Goal: Task Accomplishment & Management: Manage account settings

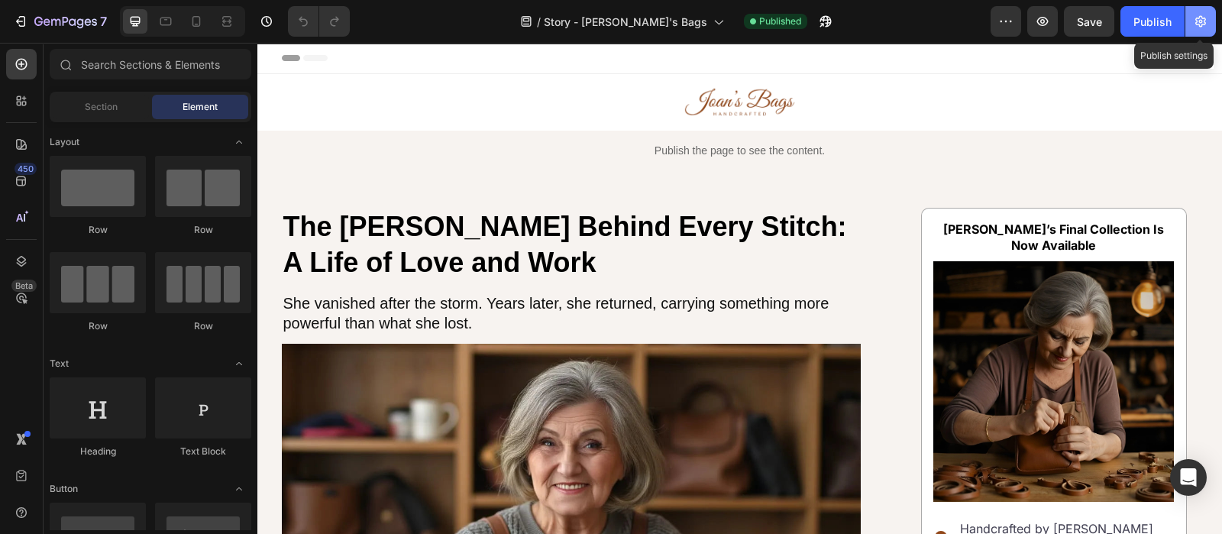
click at [1210, 21] on button "button" at bounding box center [1200, 21] width 31 height 31
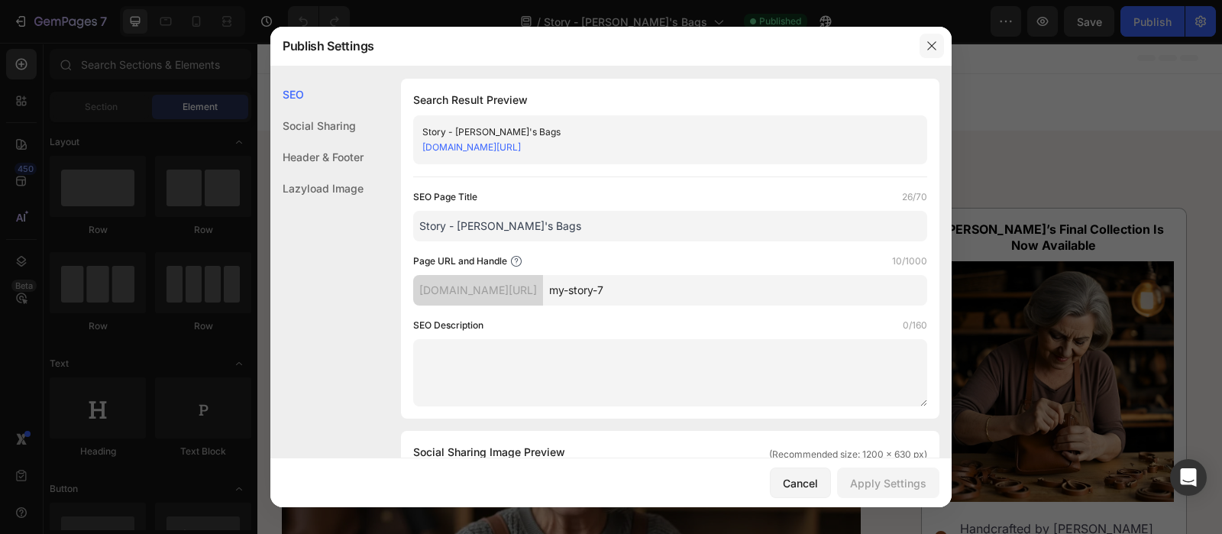
click at [939, 50] on button "button" at bounding box center [931, 46] width 24 height 24
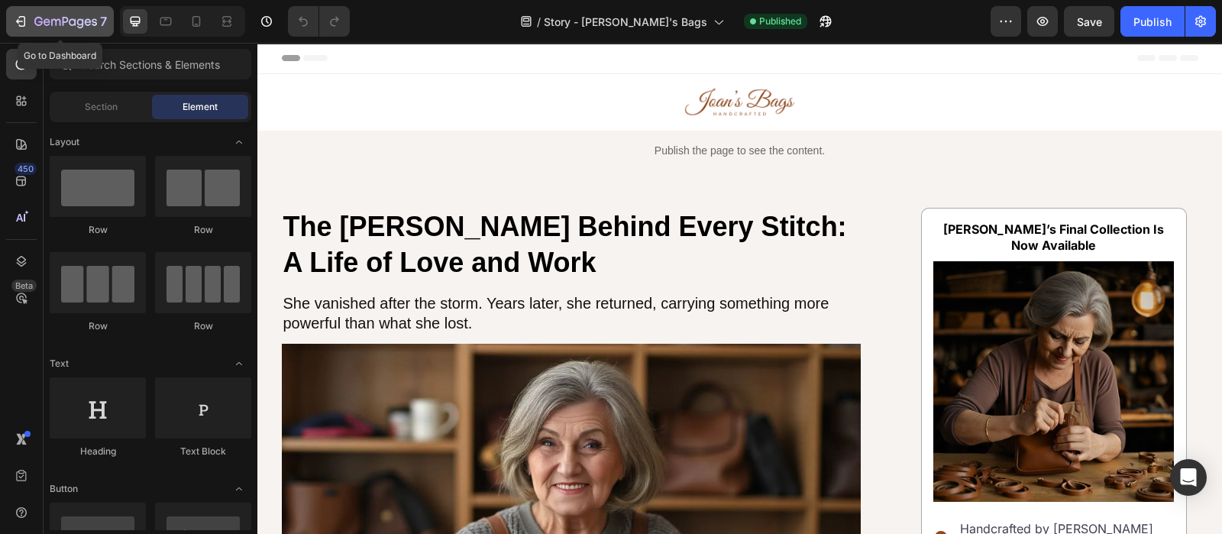
click at [76, 18] on icon "button" at bounding box center [65, 22] width 63 height 13
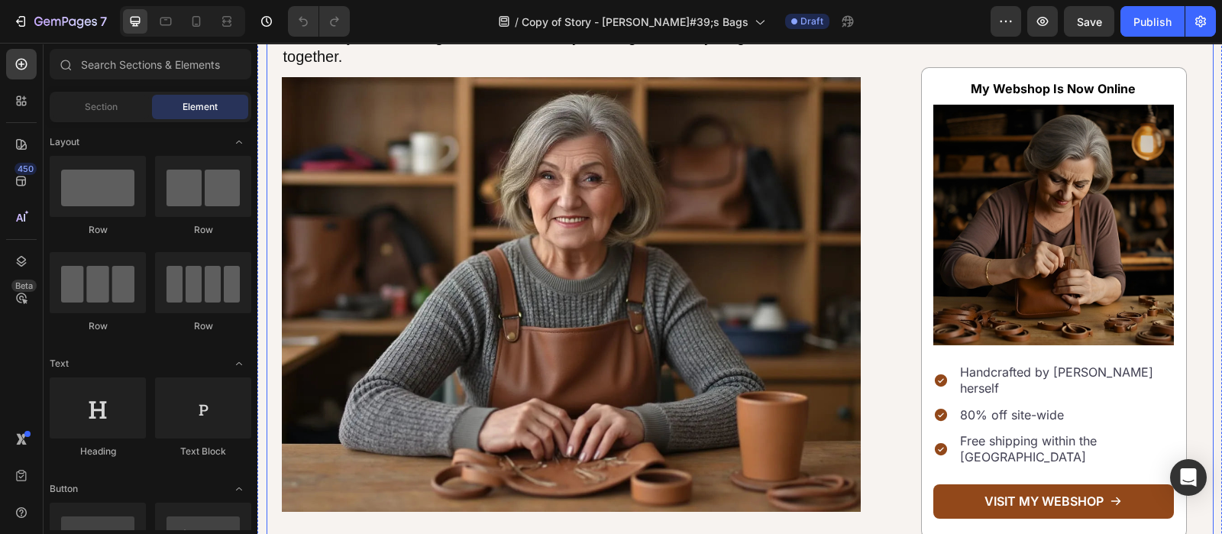
scroll to position [147, 0]
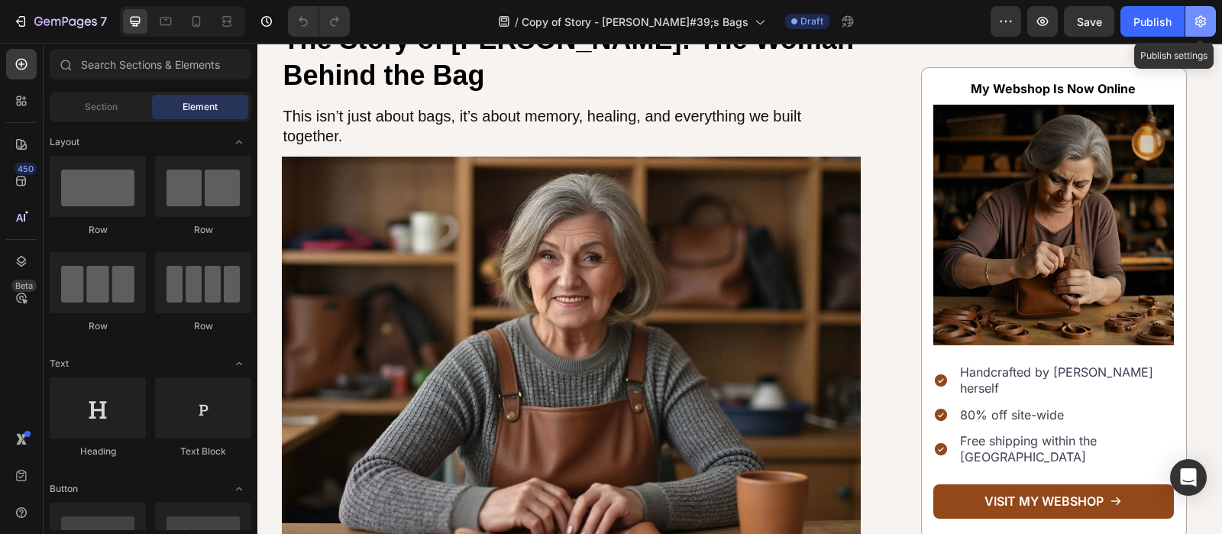
click at [1202, 11] on button "button" at bounding box center [1200, 21] width 31 height 31
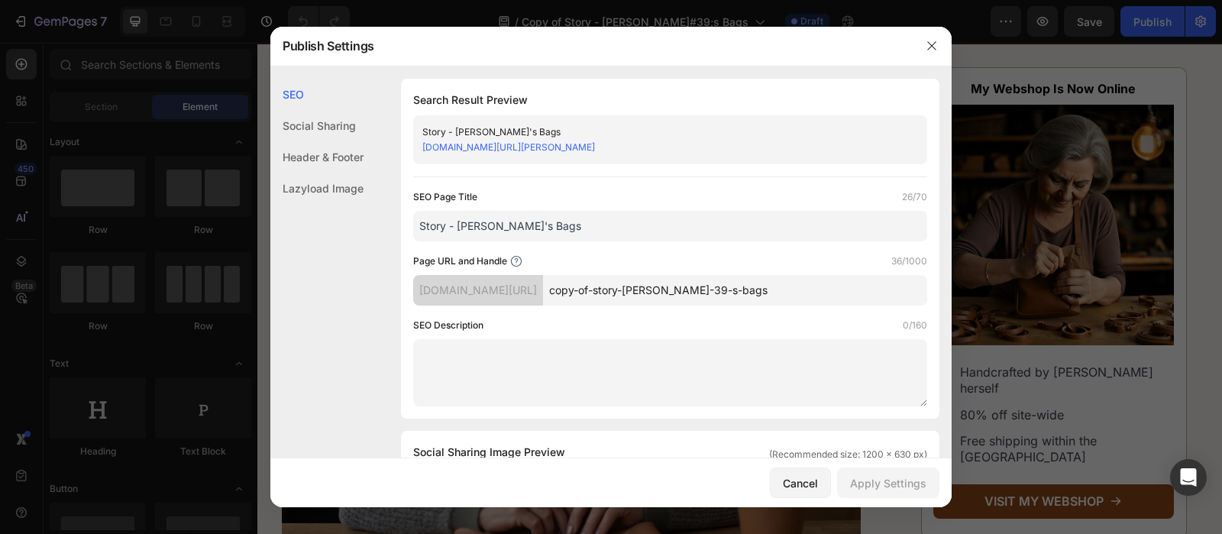
scroll to position [41, 0]
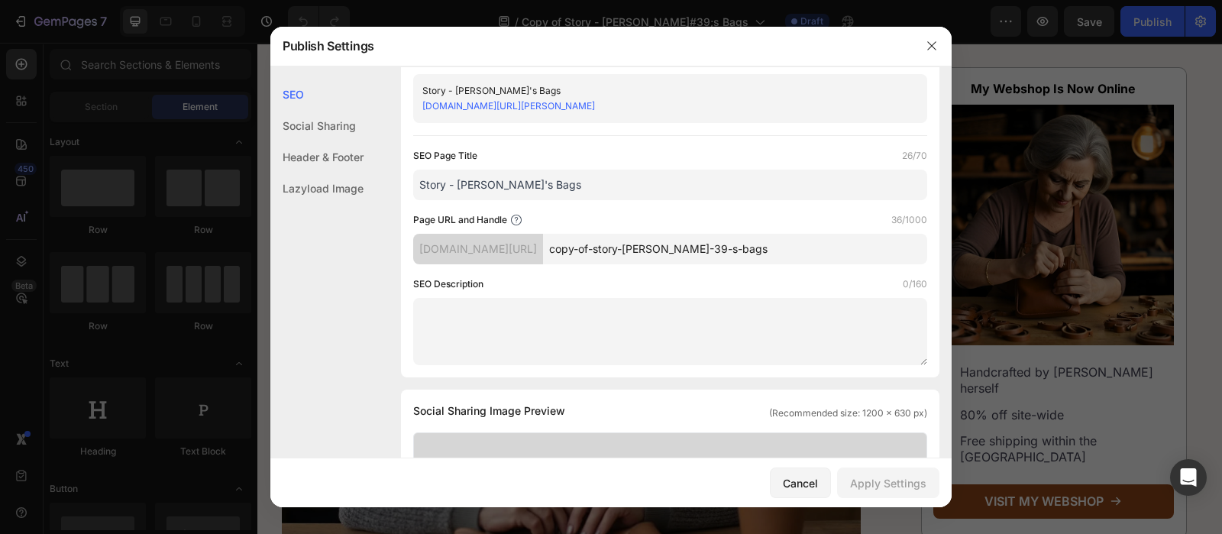
drag, startPoint x: 832, startPoint y: 252, endPoint x: 542, endPoint y: 250, distance: 290.2
click at [542, 250] on div "[DOMAIN_NAME][URL] copy-of-story-[PERSON_NAME]-39-s-bags" at bounding box center [670, 249] width 514 height 31
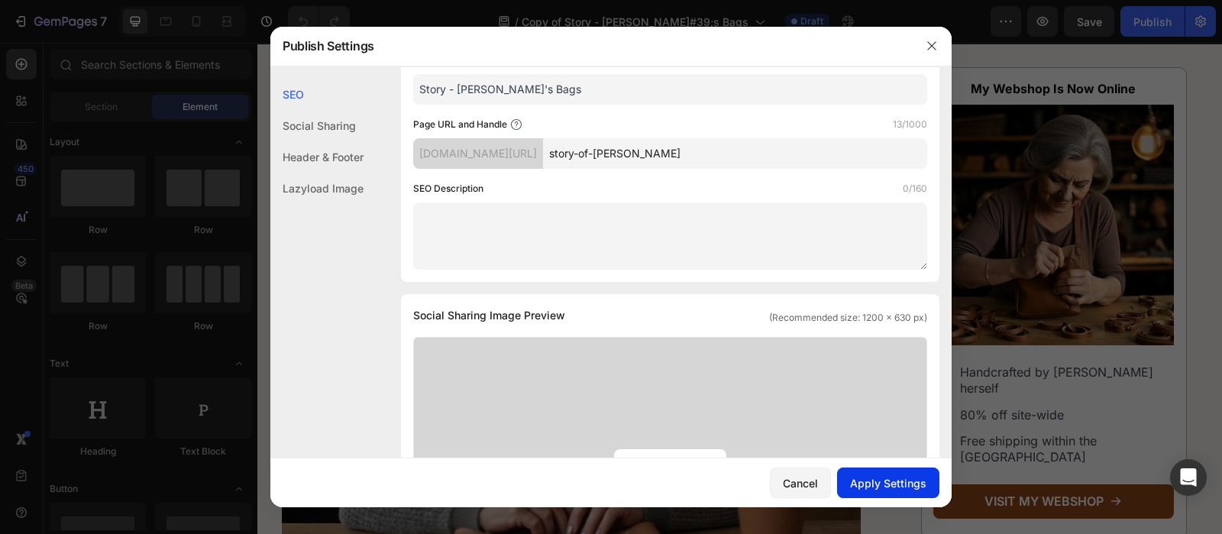
type input "story-of-[PERSON_NAME]"
click at [874, 475] on div "Apply Settings" at bounding box center [888, 483] width 76 height 16
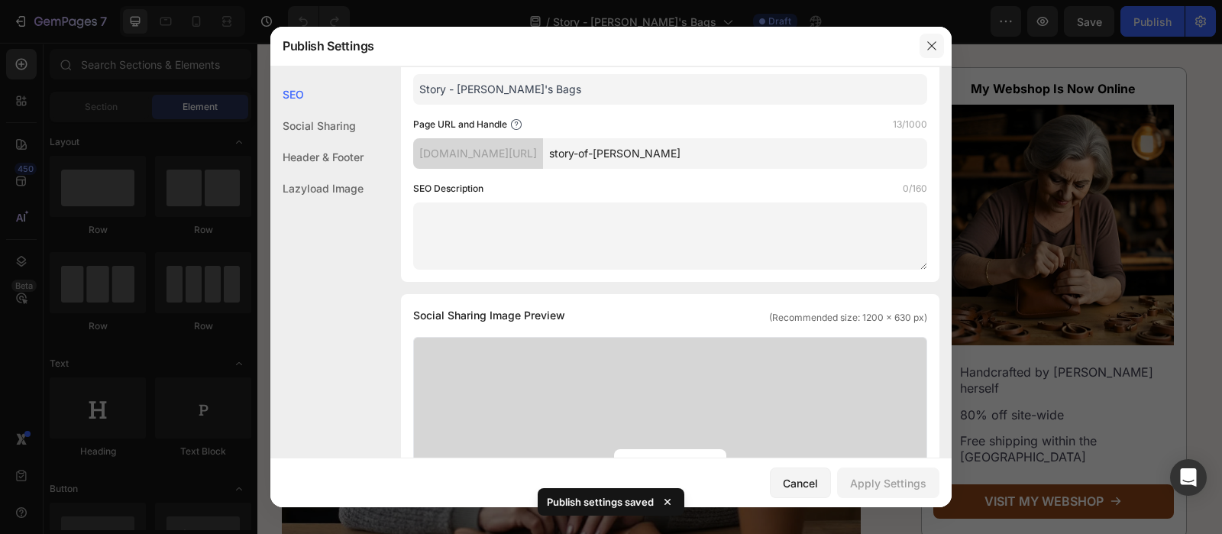
click at [927, 50] on icon "button" at bounding box center [932, 46] width 12 height 12
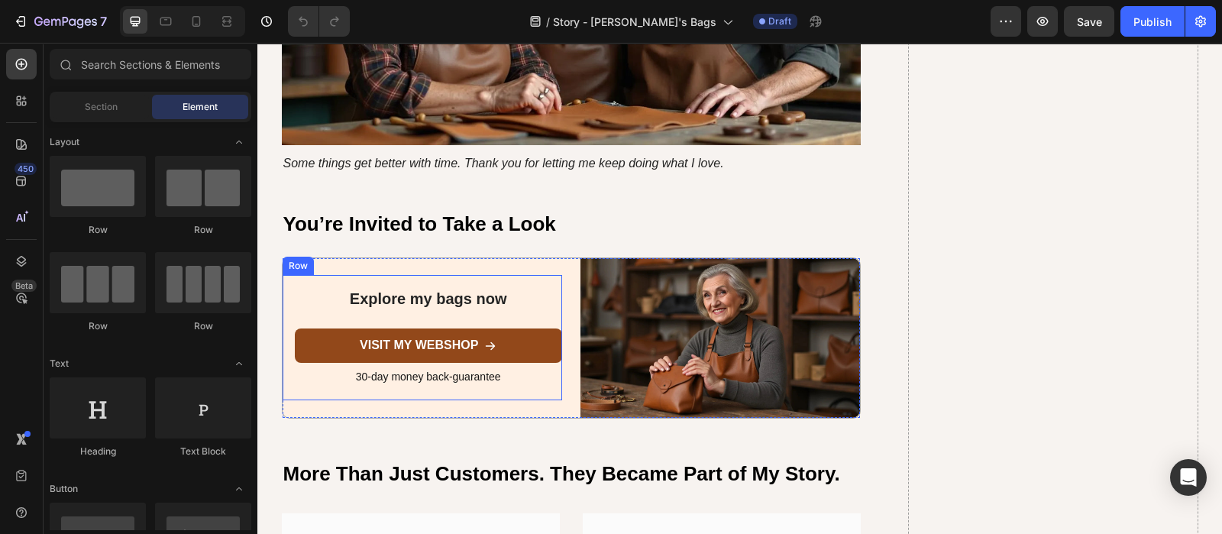
scroll to position [4878, 0]
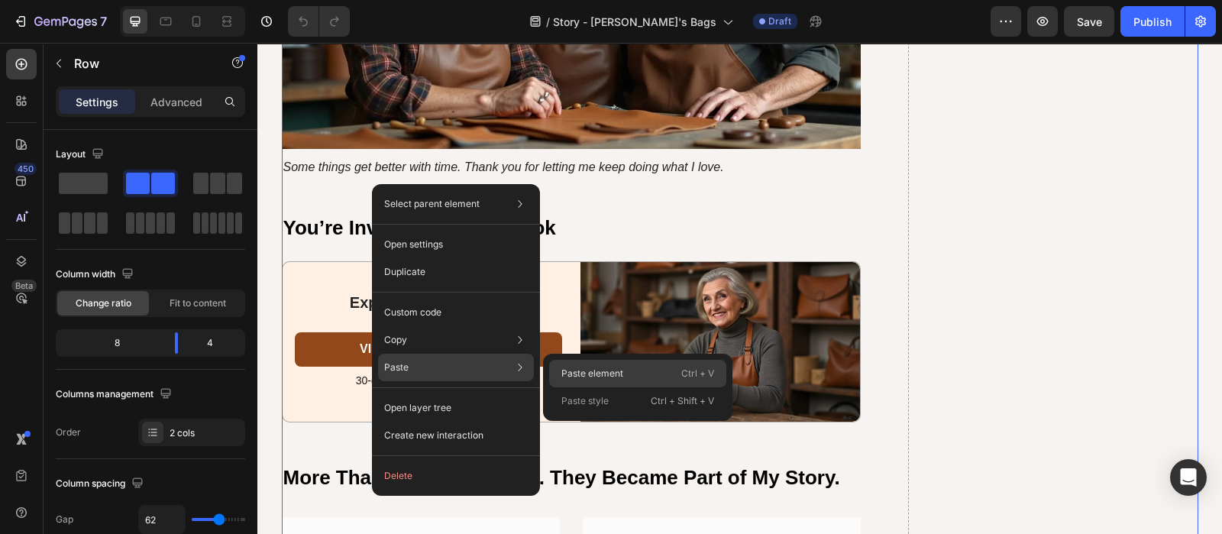
click at [567, 387] on div "Paste element Ctrl + V" at bounding box center [637, 400] width 177 height 27
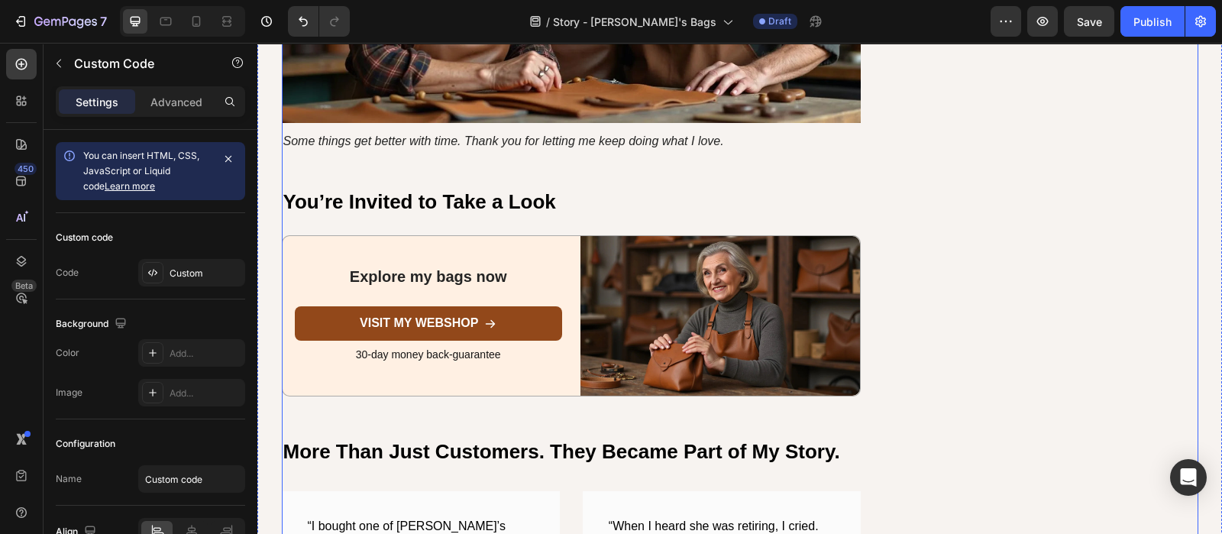
scroll to position [4895, 0]
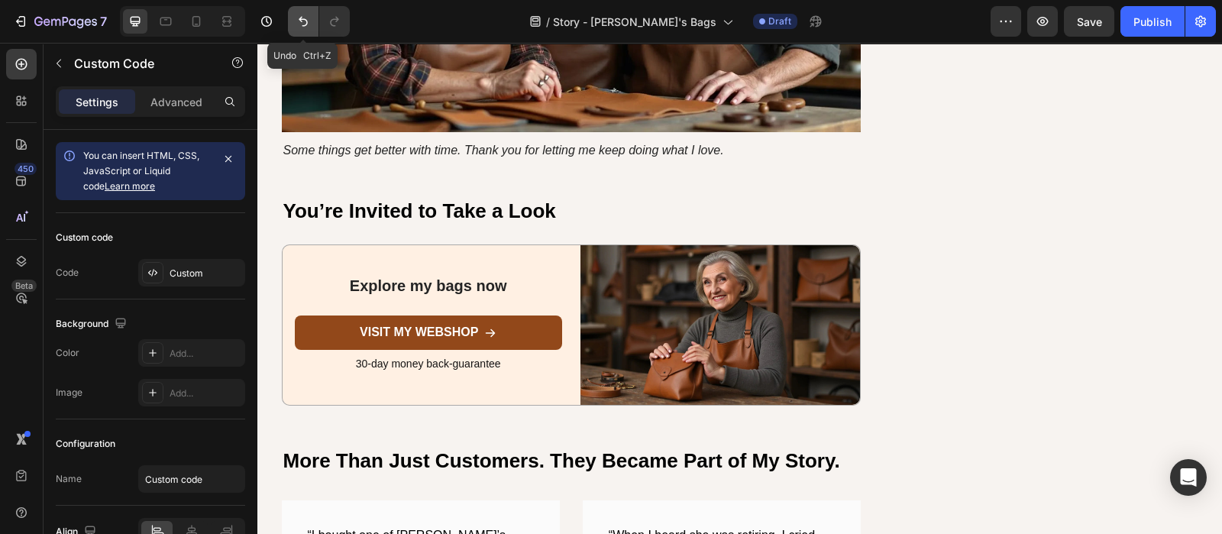
click at [301, 33] on button "Undo/Redo" at bounding box center [303, 21] width 31 height 31
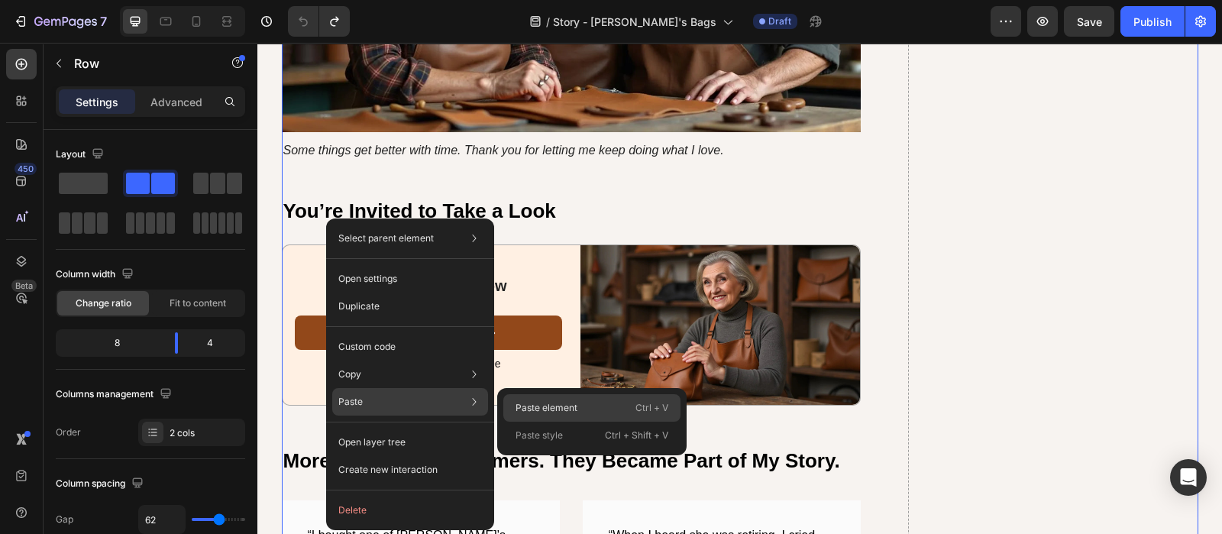
click at [559, 403] on p "Paste element" at bounding box center [546, 408] width 62 height 14
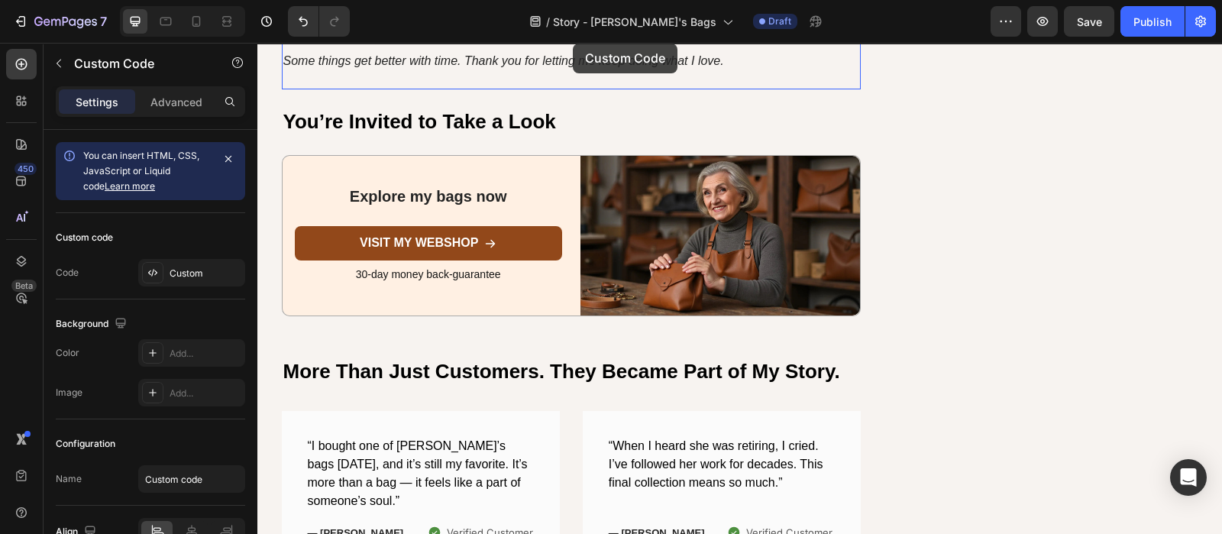
scroll to position [4916, 0]
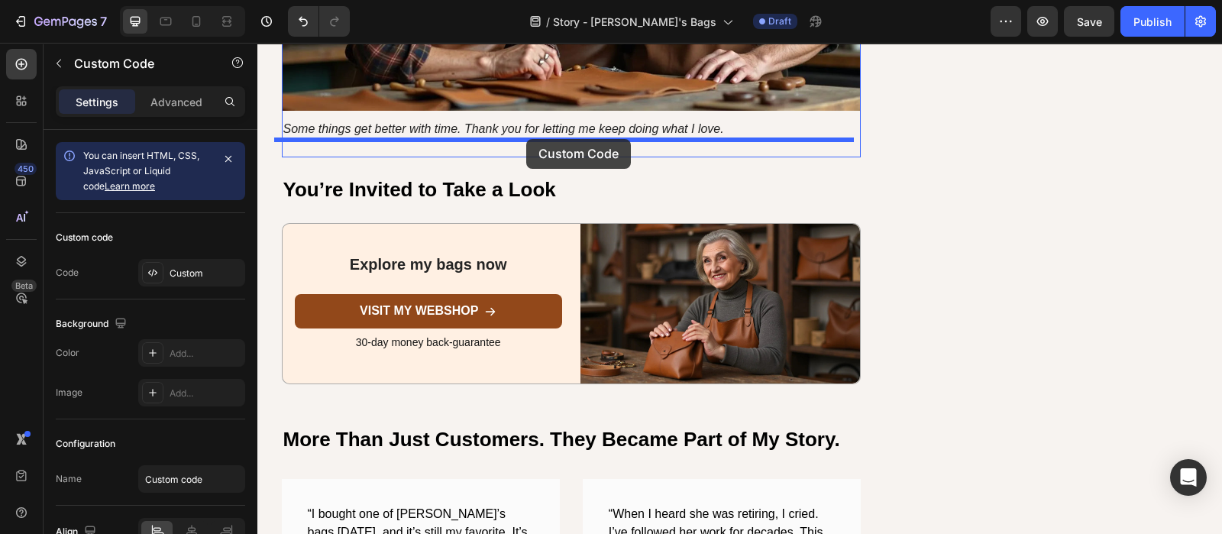
drag, startPoint x: 932, startPoint y: 119, endPoint x: 526, endPoint y: 139, distance: 406.0
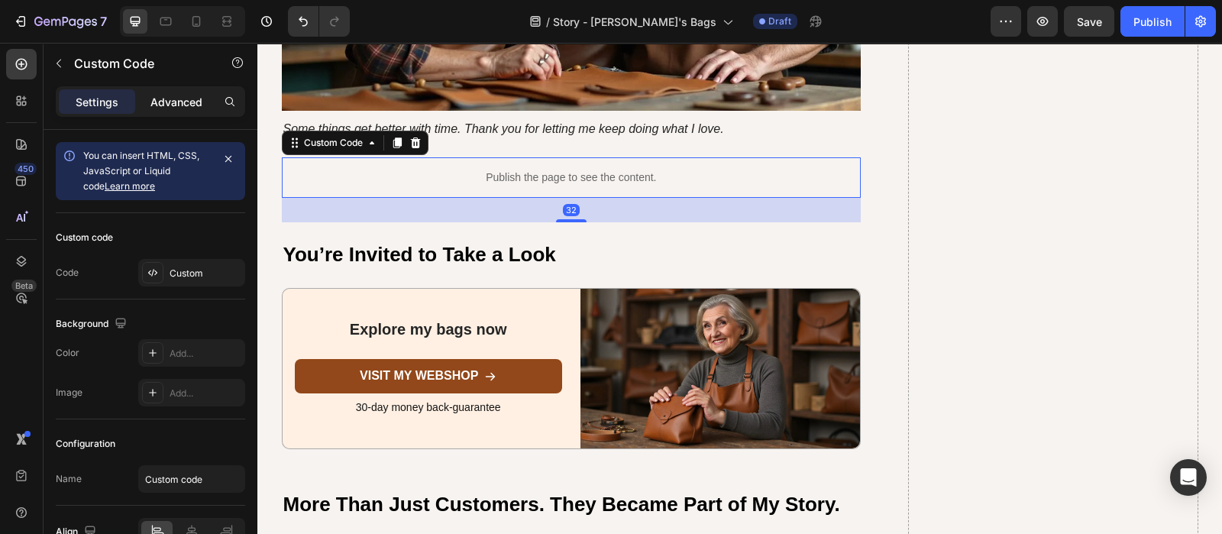
click at [173, 103] on p "Advanced" at bounding box center [176, 102] width 52 height 16
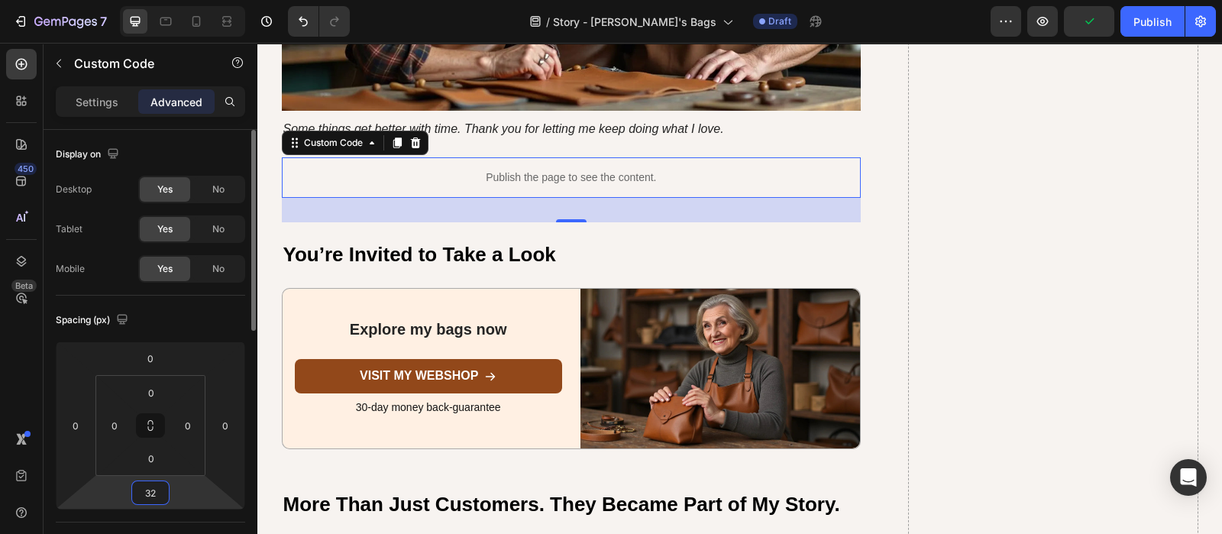
click at [154, 492] on input "32" at bounding box center [150, 492] width 31 height 23
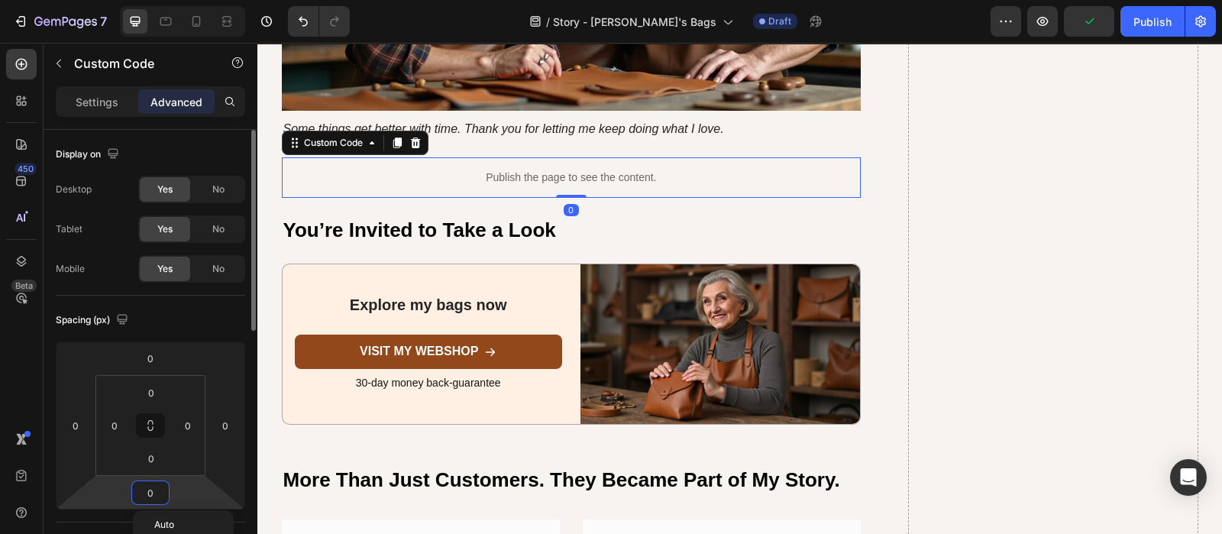
scroll to position [4891, 0]
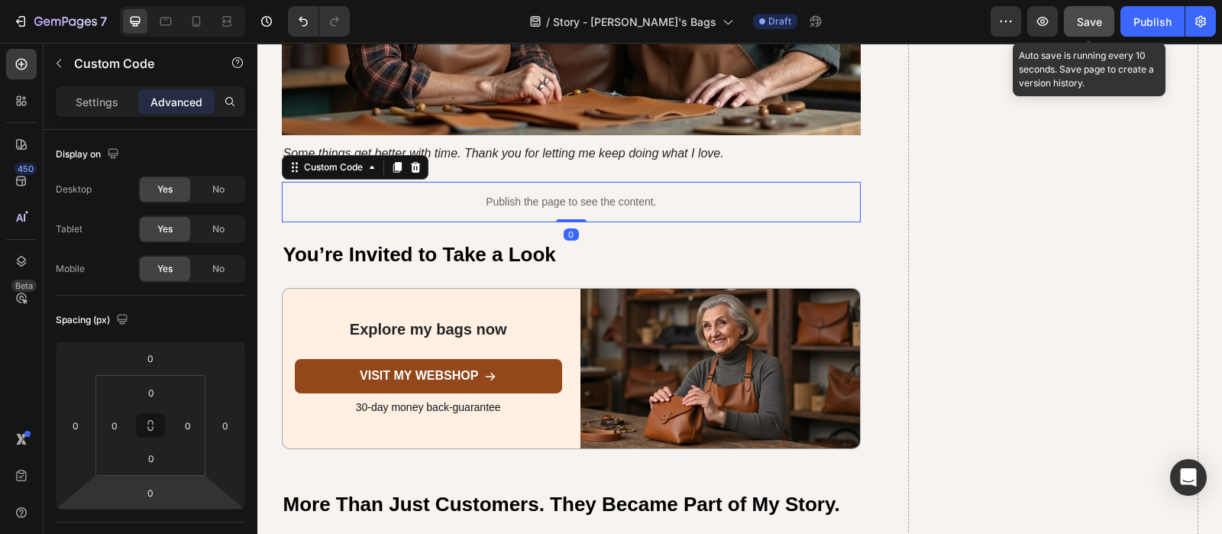
click at [1071, 33] on button "Save" at bounding box center [1089, 21] width 50 height 31
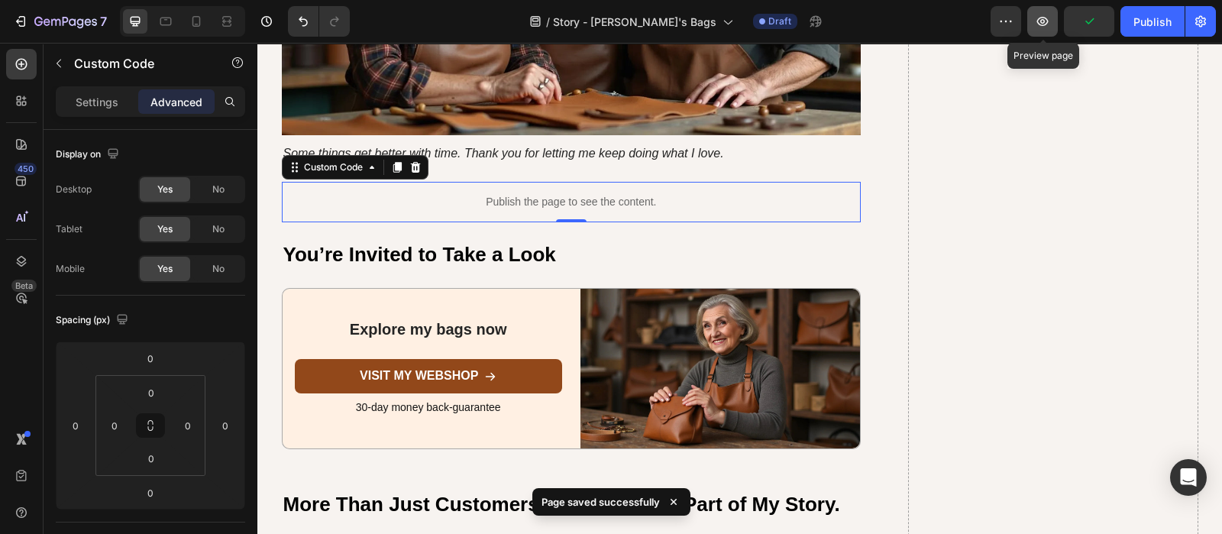
click at [1048, 24] on icon "button" at bounding box center [1042, 21] width 15 height 15
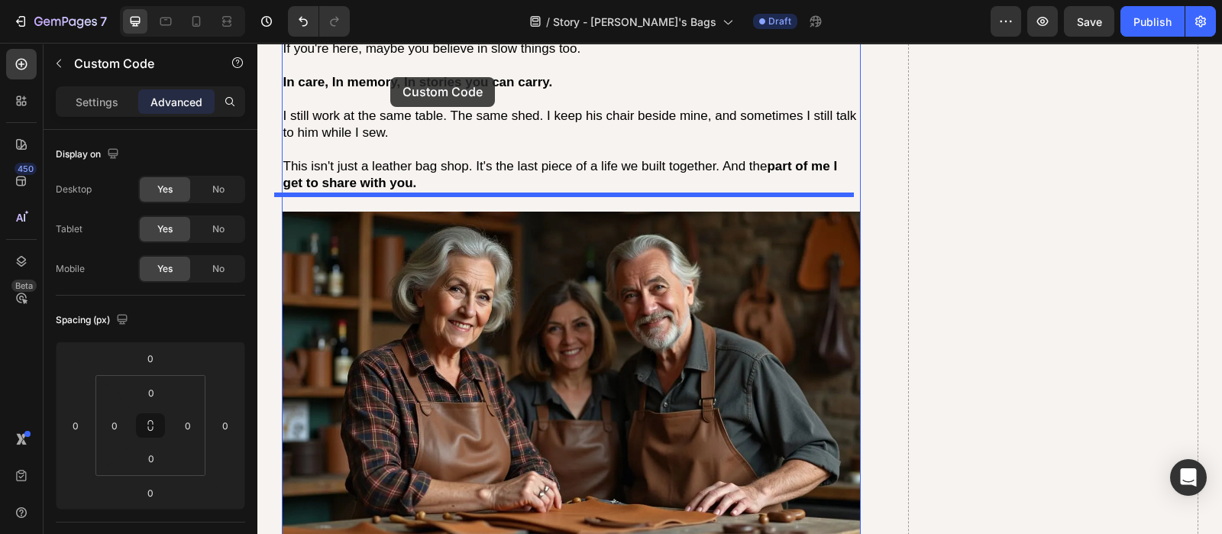
scroll to position [4430, 0]
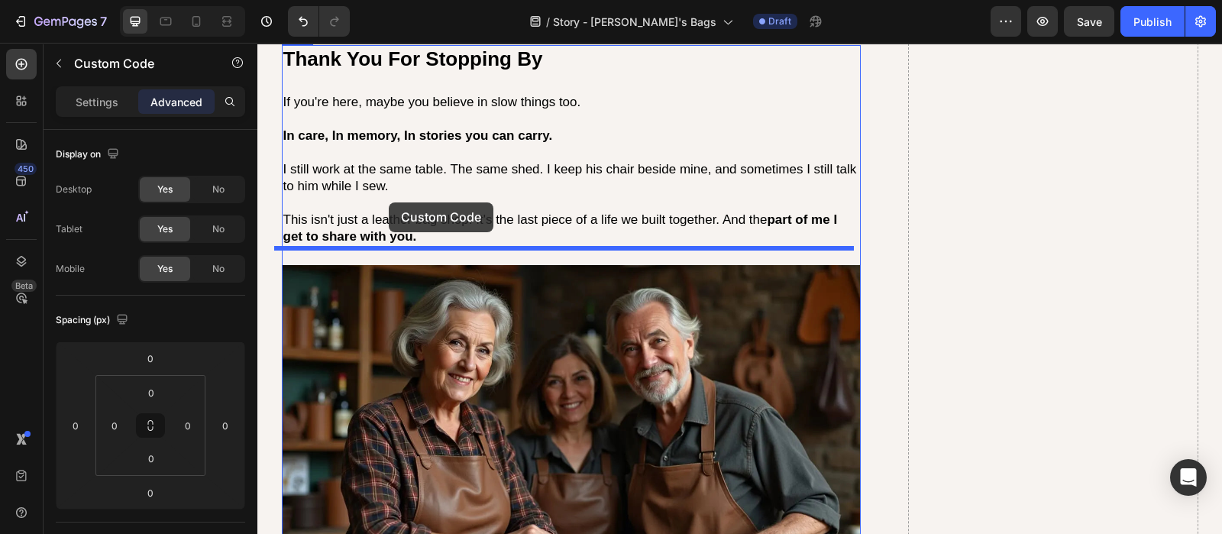
drag, startPoint x: 340, startPoint y: 147, endPoint x: 389, endPoint y: 202, distance: 74.1
type input "24"
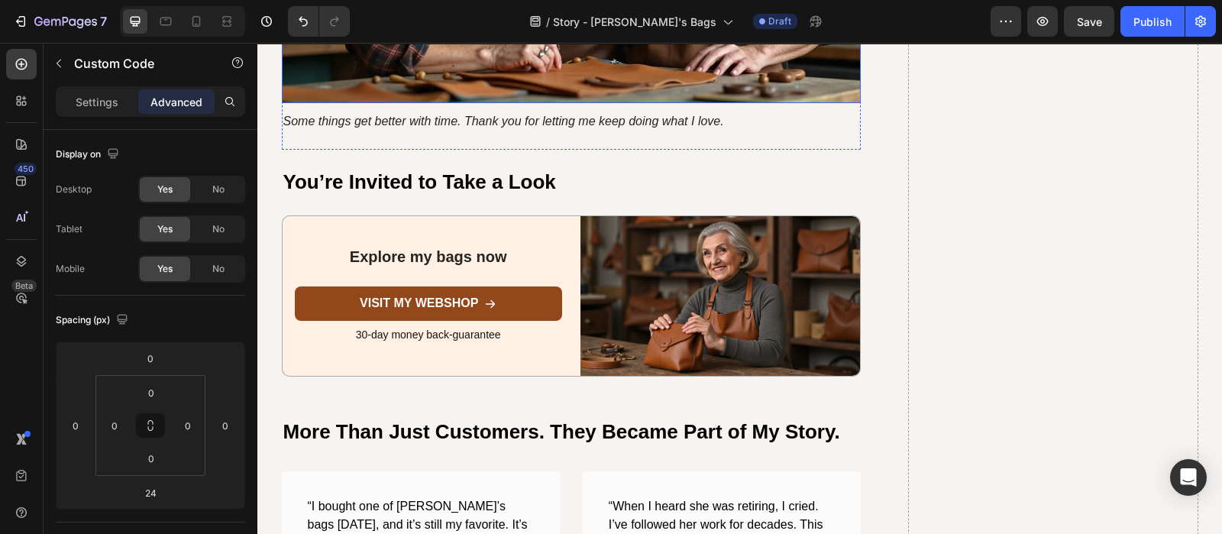
scroll to position [4982, 0]
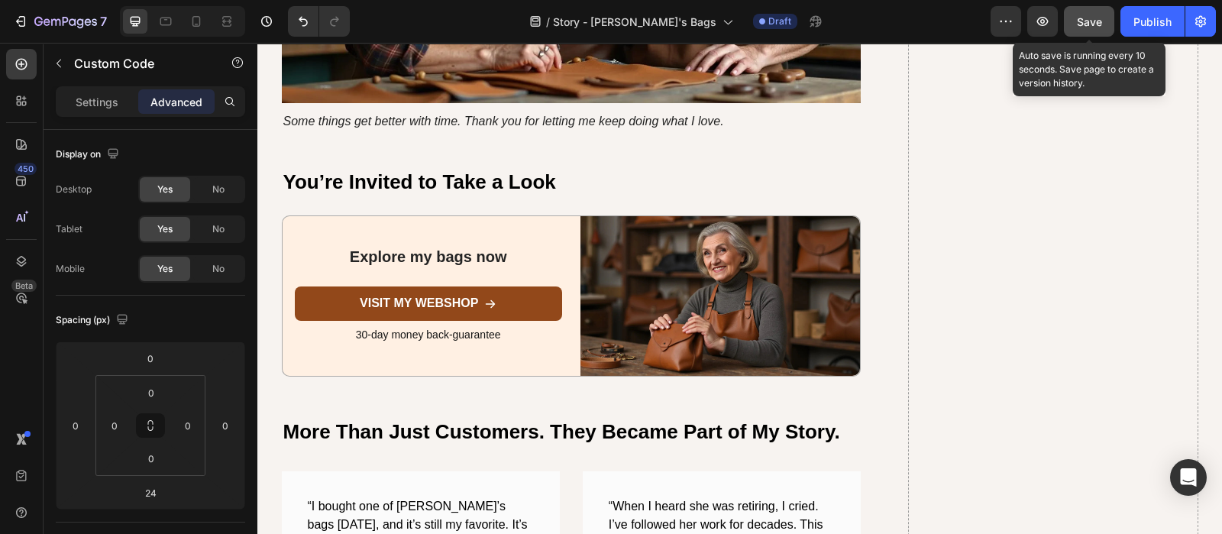
click at [1082, 31] on button "Save" at bounding box center [1089, 21] width 50 height 31
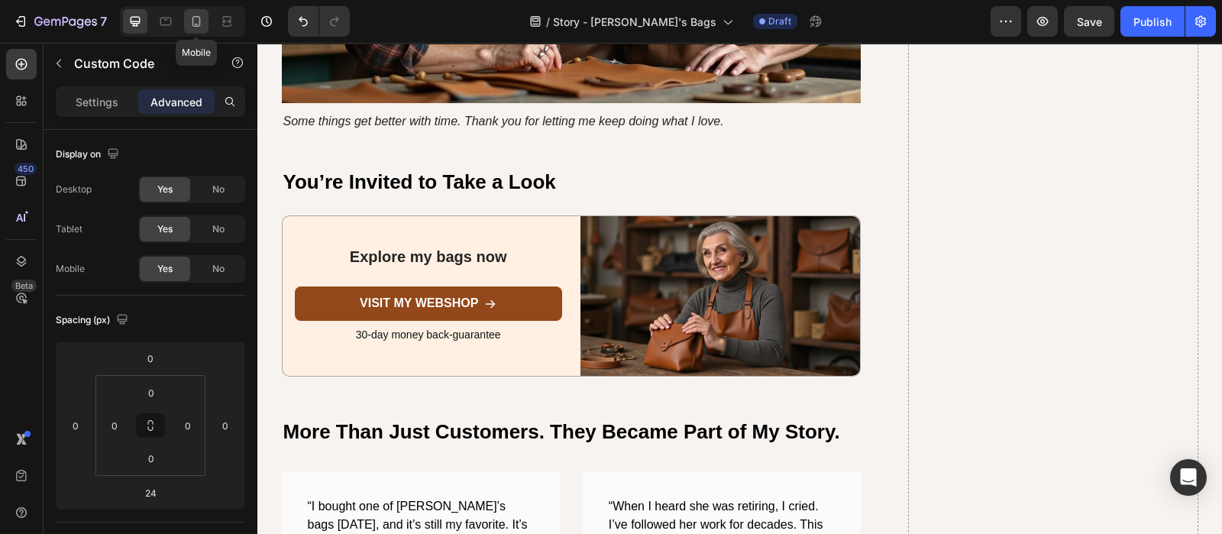
click at [199, 24] on icon at bounding box center [196, 21] width 8 height 11
type input "0"
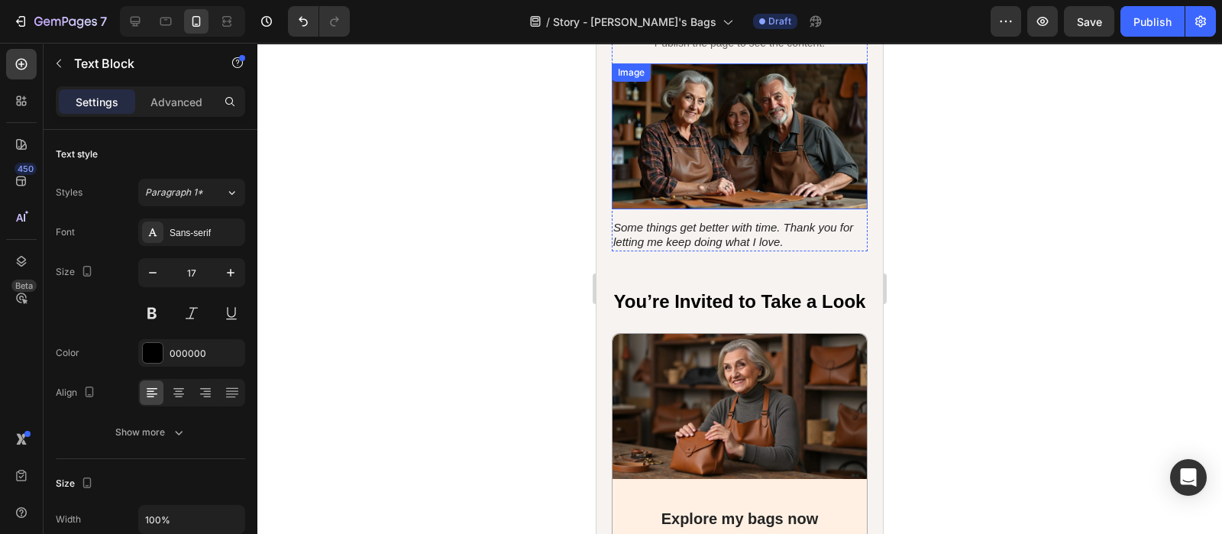
scroll to position [4138, 0]
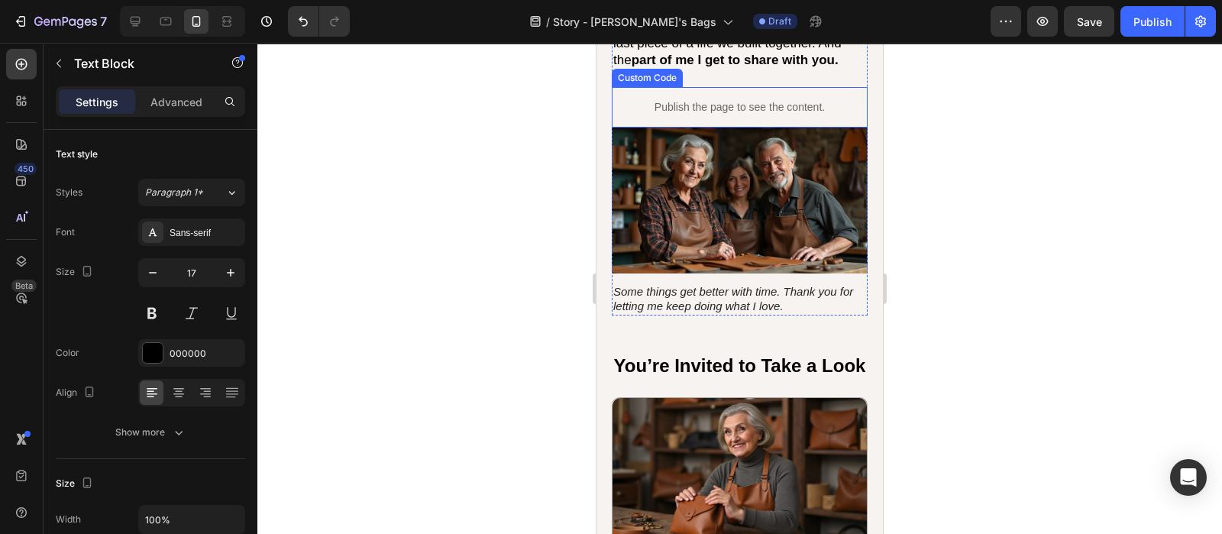
click at [634, 115] on p "Publish the page to see the content." at bounding box center [740, 107] width 256 height 16
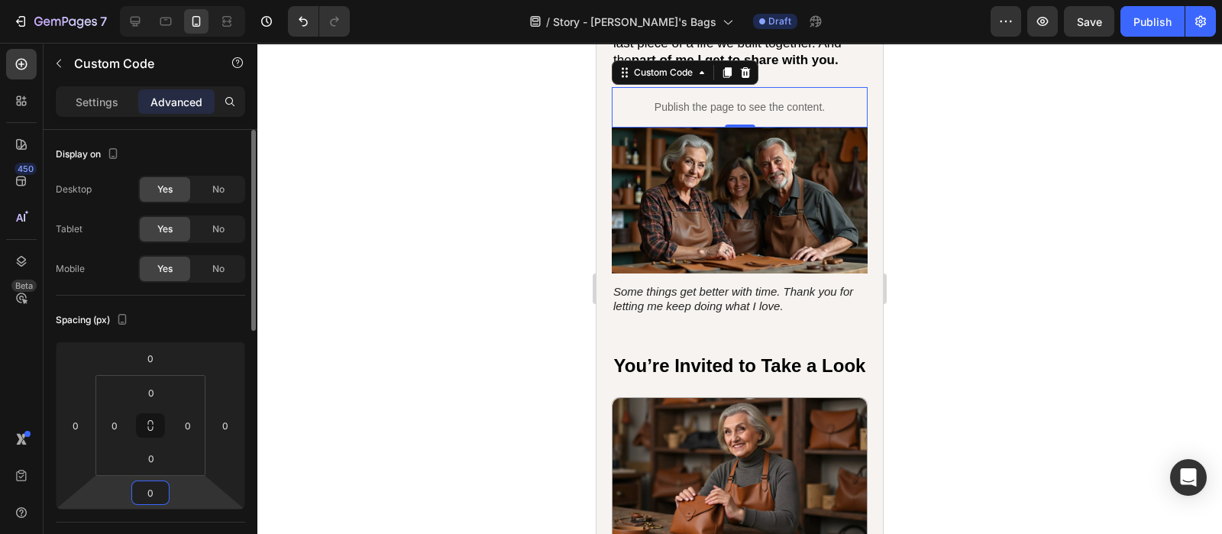
click at [160, 486] on input "0" at bounding box center [150, 492] width 31 height 23
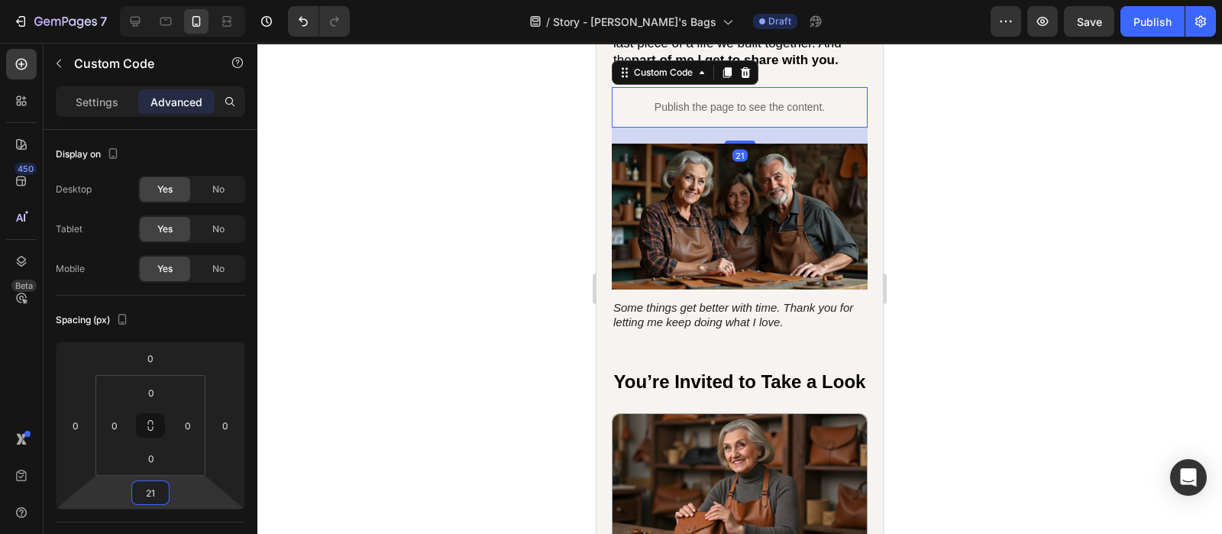
type input "21"
click at [340, 292] on div at bounding box center [739, 288] width 965 height 491
click at [154, 483] on input "21" at bounding box center [150, 492] width 31 height 23
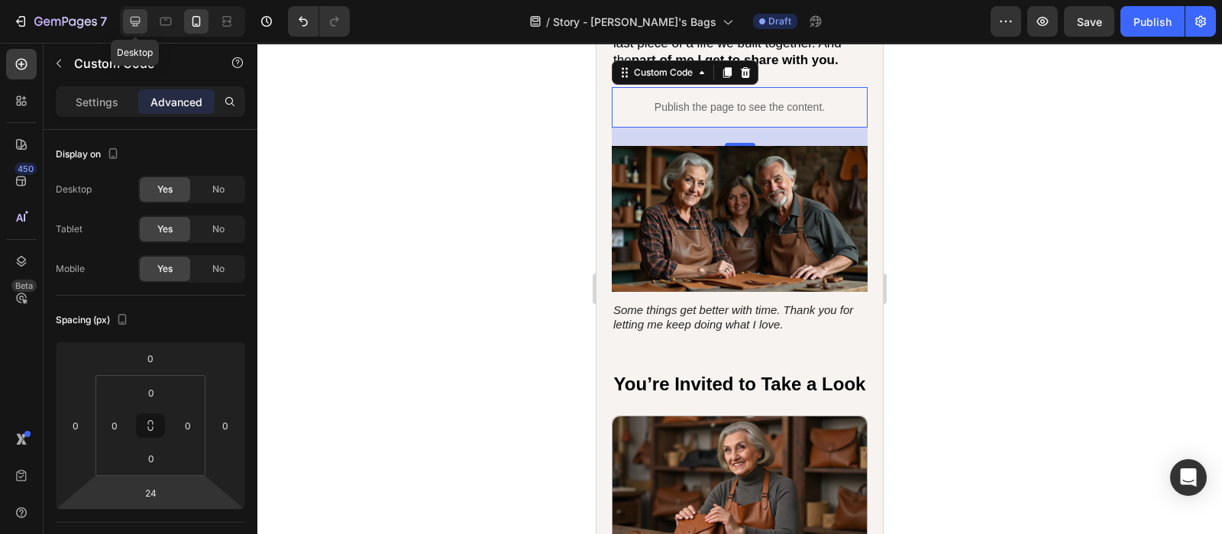
click at [139, 13] on div at bounding box center [135, 21] width 24 height 24
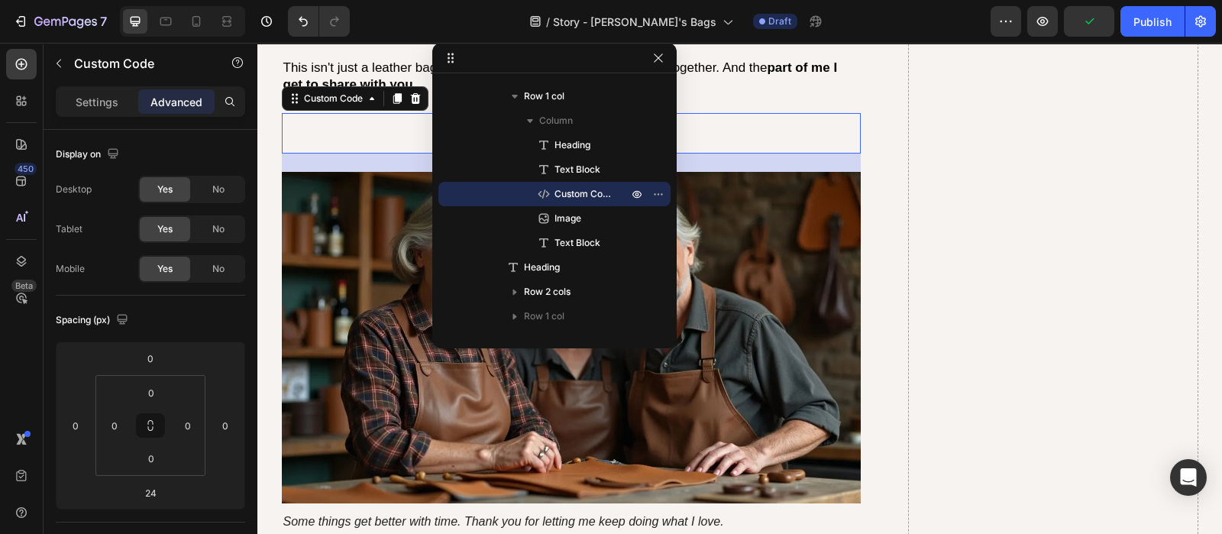
scroll to position [4473, 0]
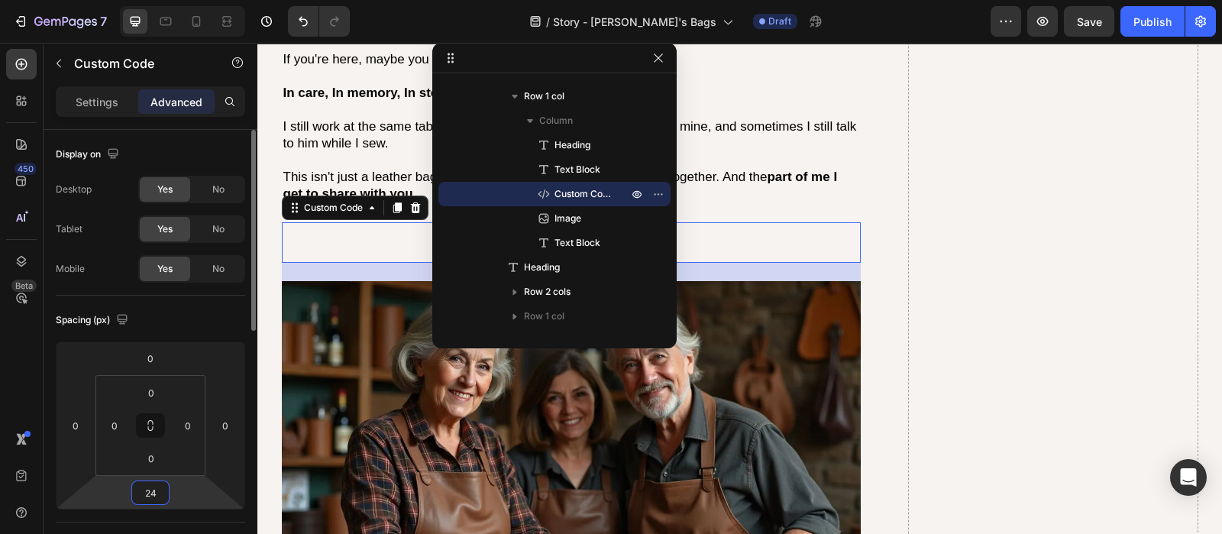
click at [155, 490] on input "24" at bounding box center [150, 492] width 31 height 23
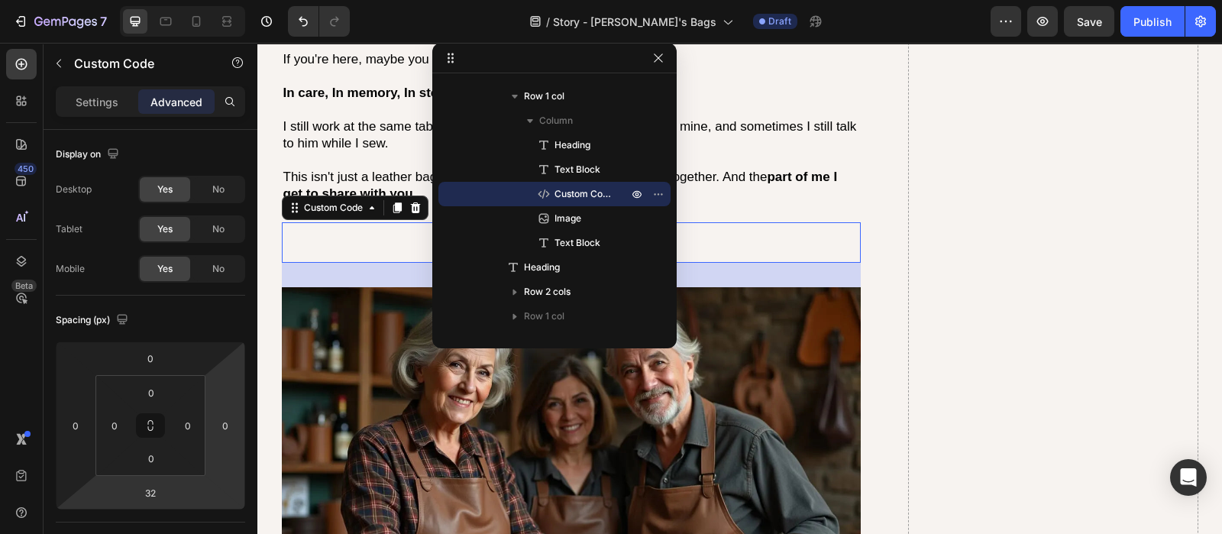
click at [1075, 37] on div "7 Version history / Story - Joan - Joan's Bags Draft Preview Save Publish" at bounding box center [611, 22] width 1222 height 44
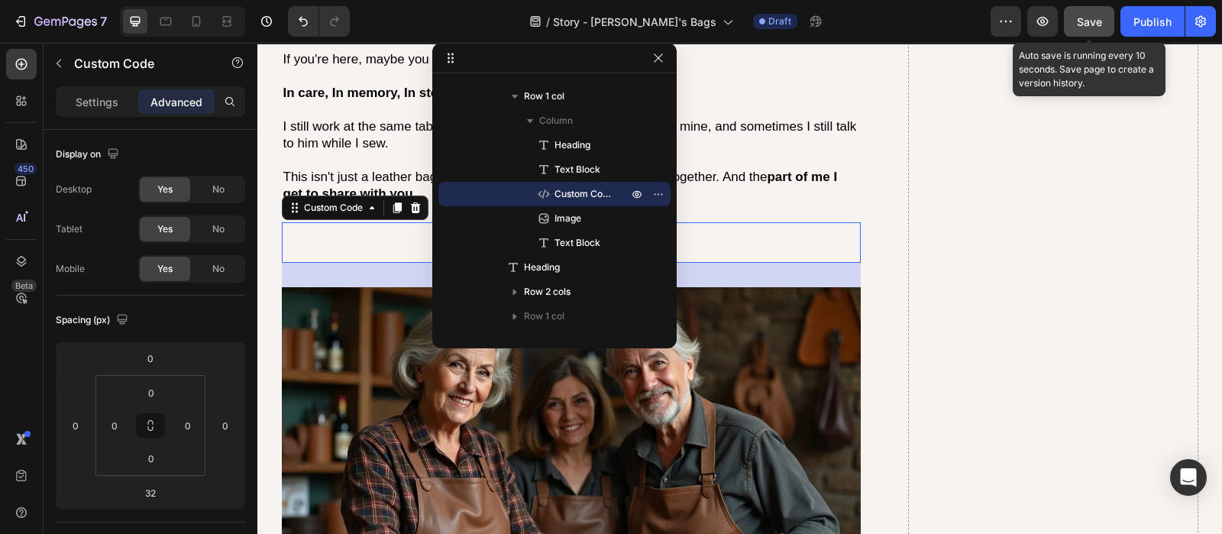
click at [1084, 31] on button "Save" at bounding box center [1089, 21] width 50 height 31
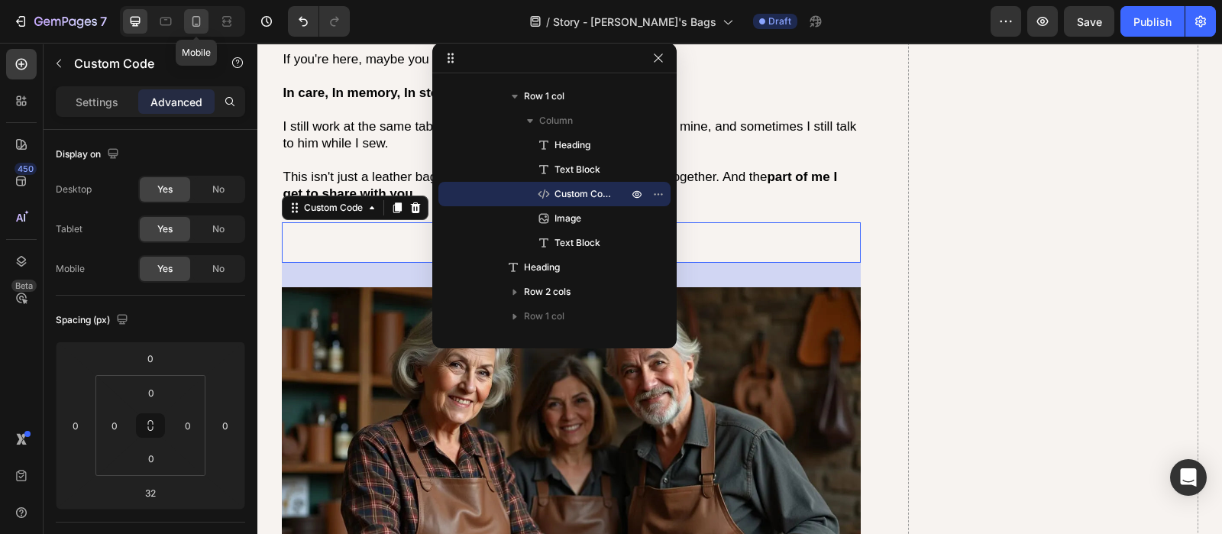
click at [192, 21] on icon at bounding box center [196, 21] width 8 height 11
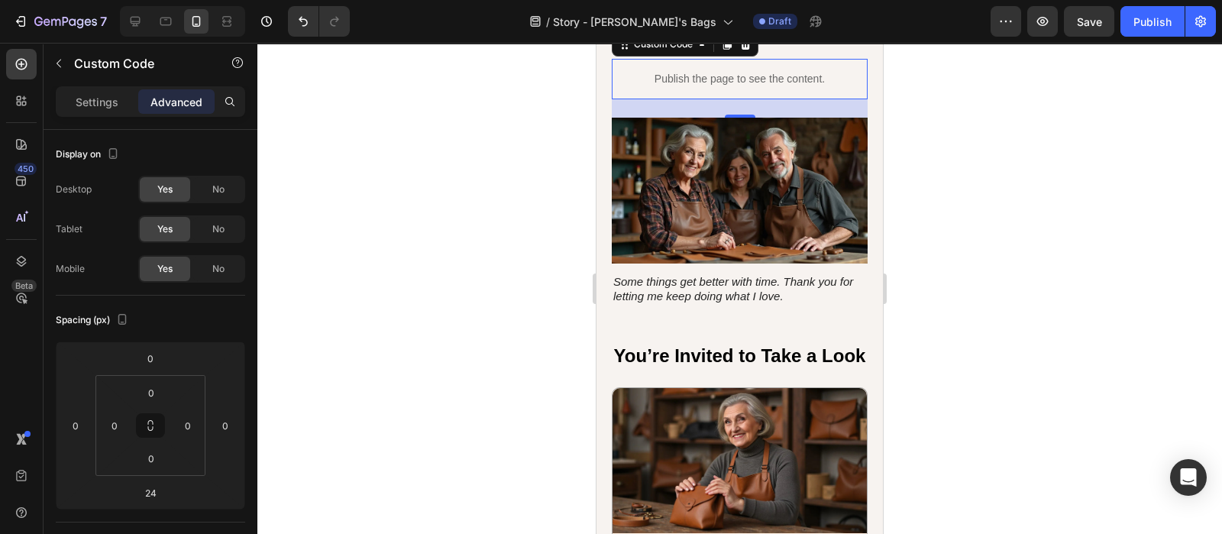
scroll to position [4139, 0]
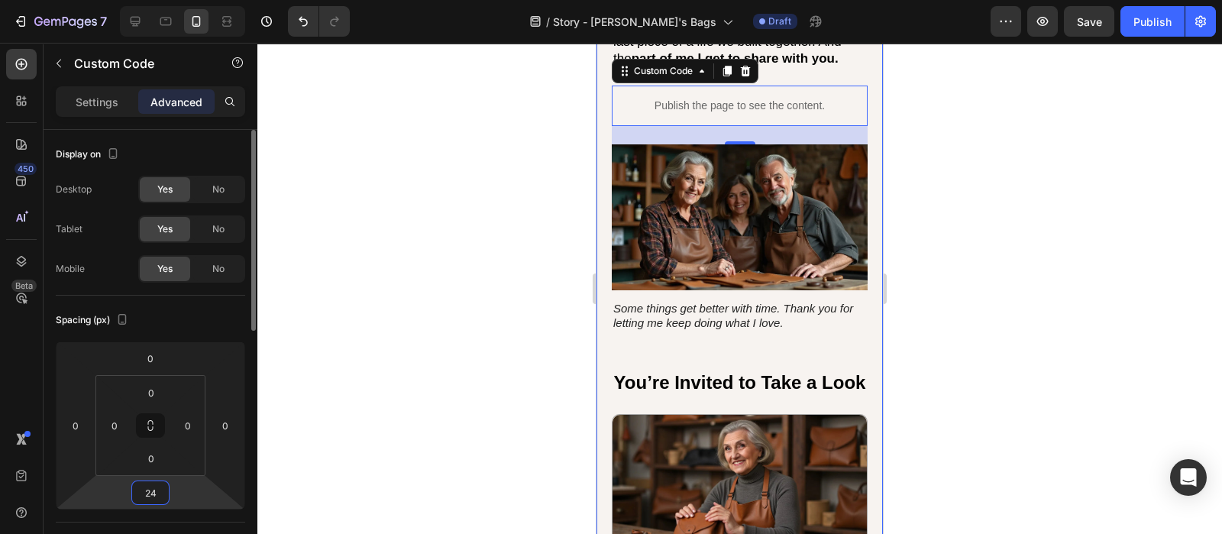
click at [161, 486] on input "24" at bounding box center [150, 492] width 31 height 23
type input "32"
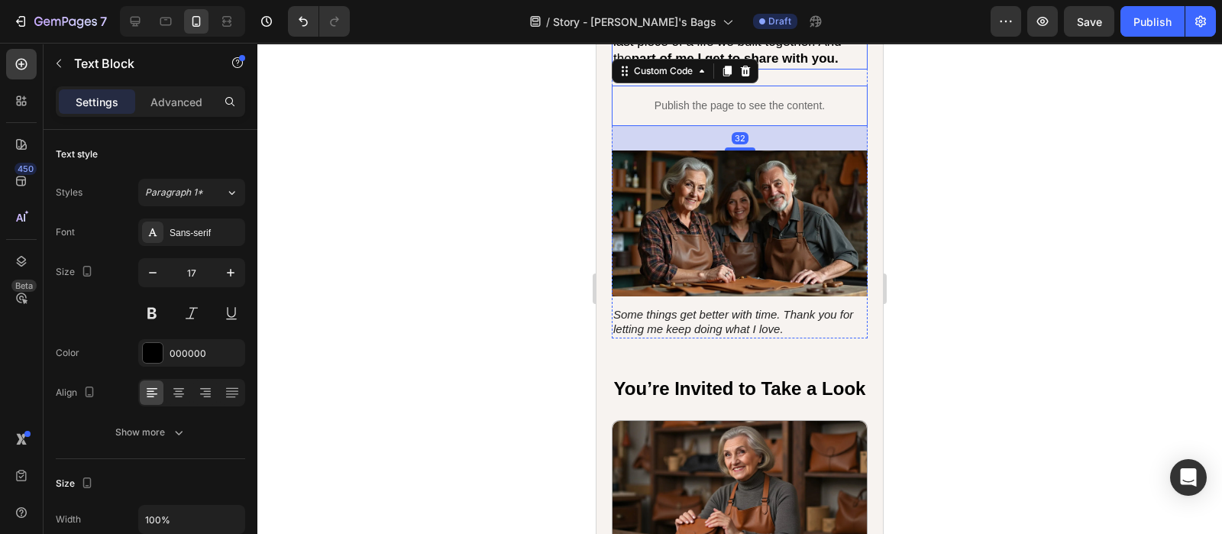
click at [758, 52] on p "This isn't just a leather bag shop. It's the last piece of a life we built toge…" at bounding box center [739, 42] width 253 height 50
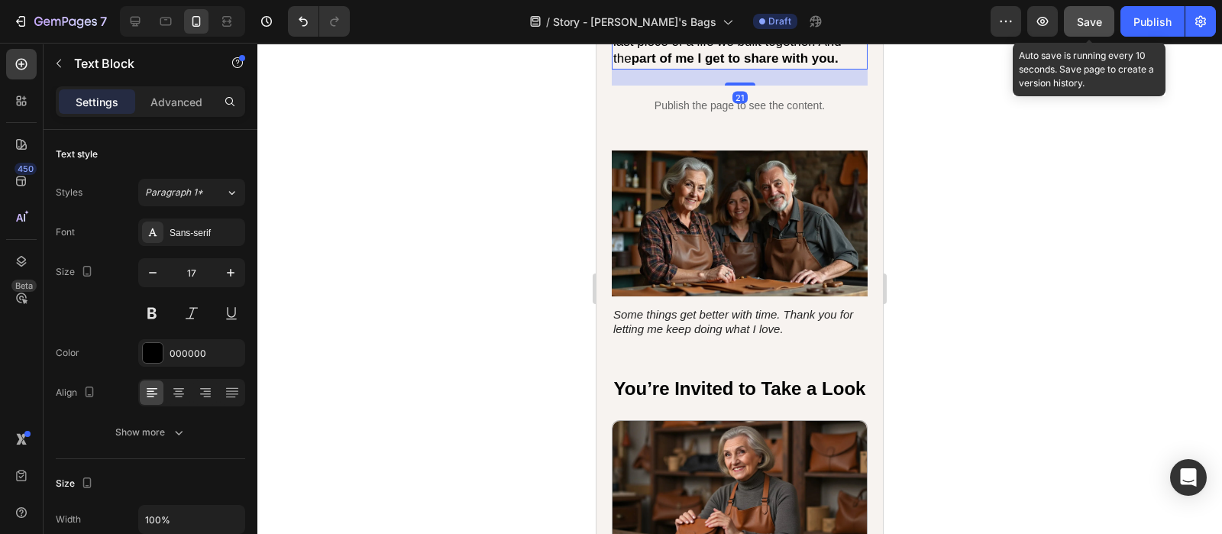
click at [1091, 24] on span "Save" at bounding box center [1089, 21] width 25 height 13
click at [1073, 15] on button "Save" at bounding box center [1089, 21] width 50 height 31
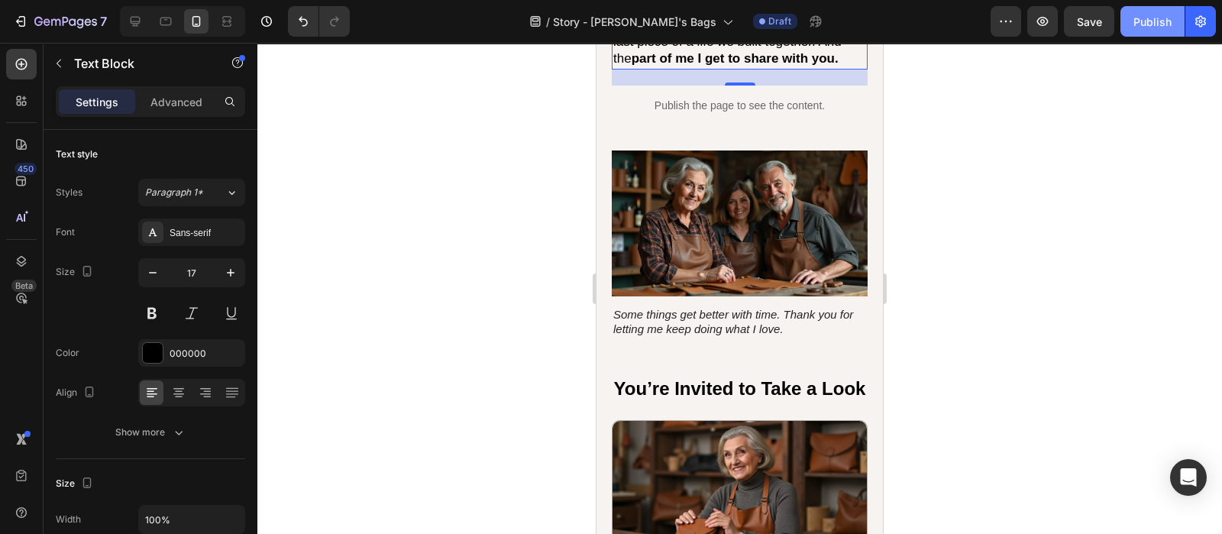
click at [1165, 29] on button "Publish" at bounding box center [1152, 21] width 64 height 31
click at [134, 24] on icon at bounding box center [136, 22] width 10 height 10
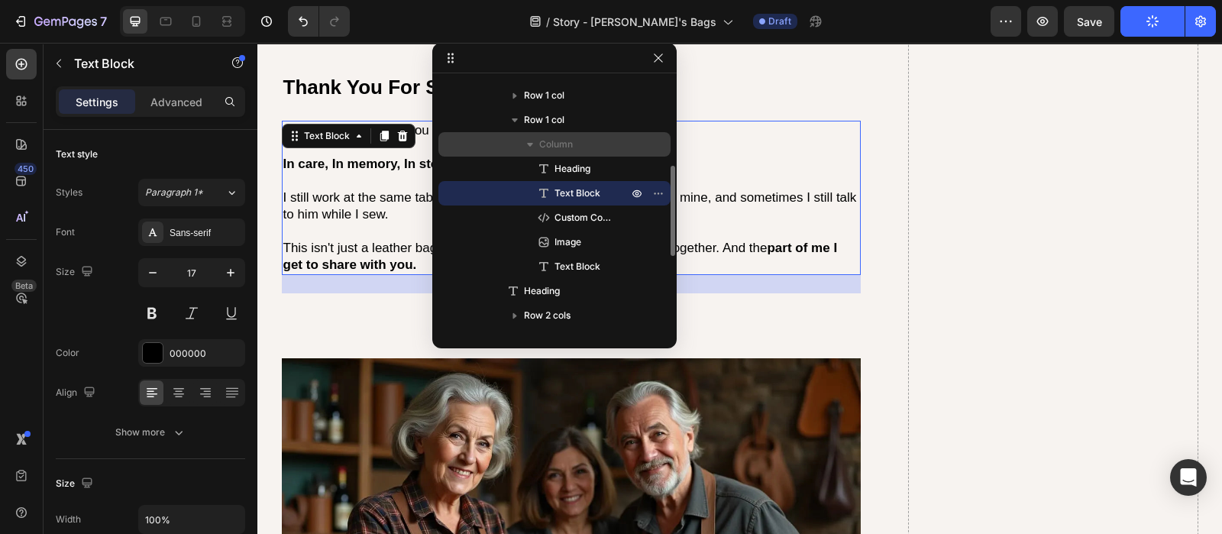
scroll to position [4409, 0]
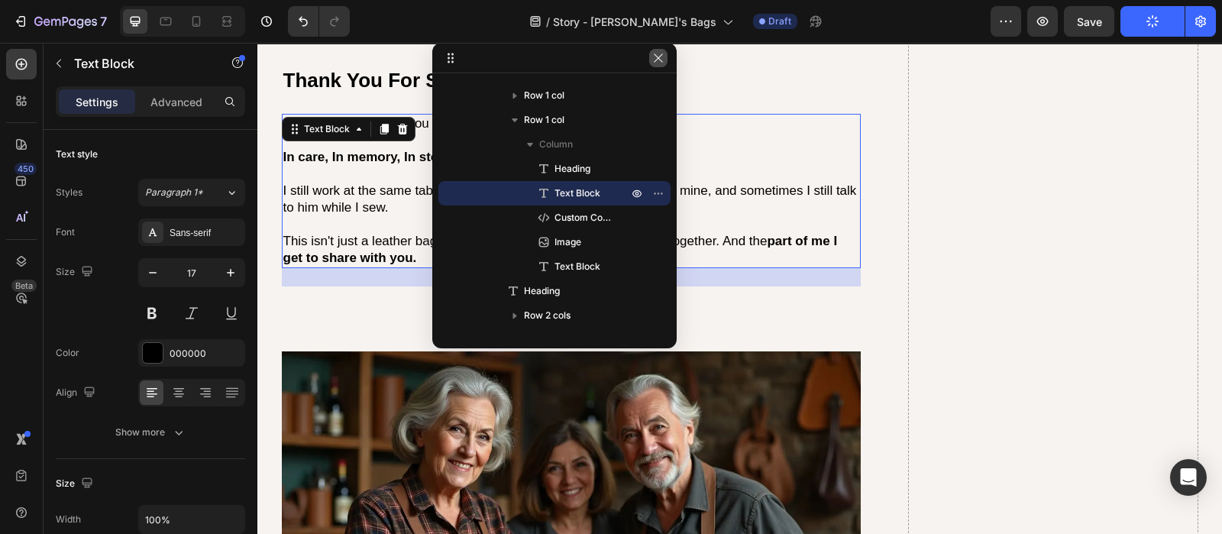
click at [661, 59] on icon "button" at bounding box center [658, 58] width 12 height 12
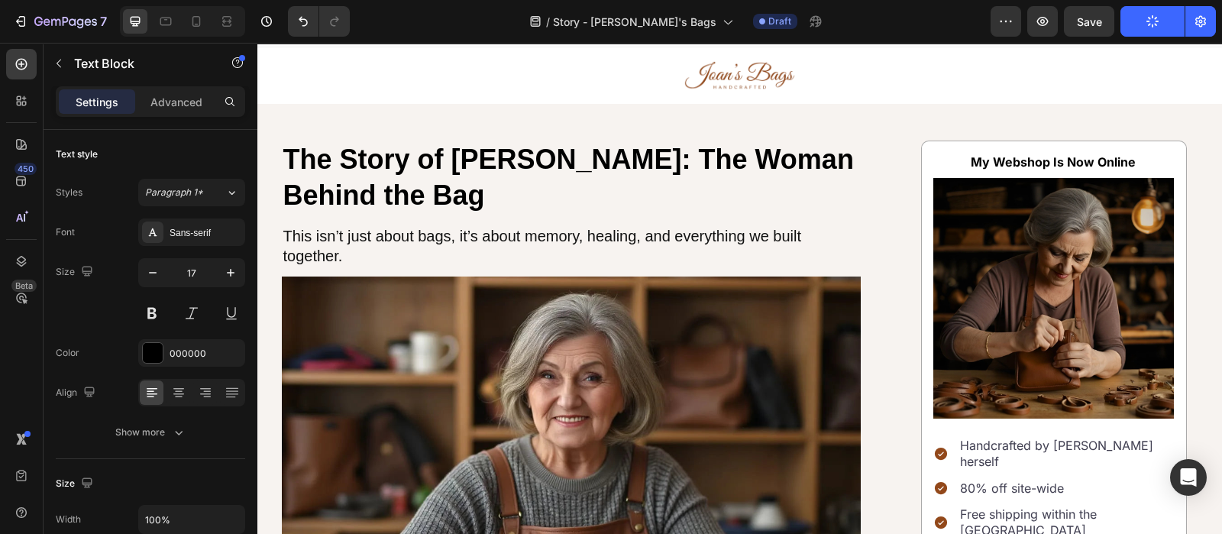
scroll to position [0, 0]
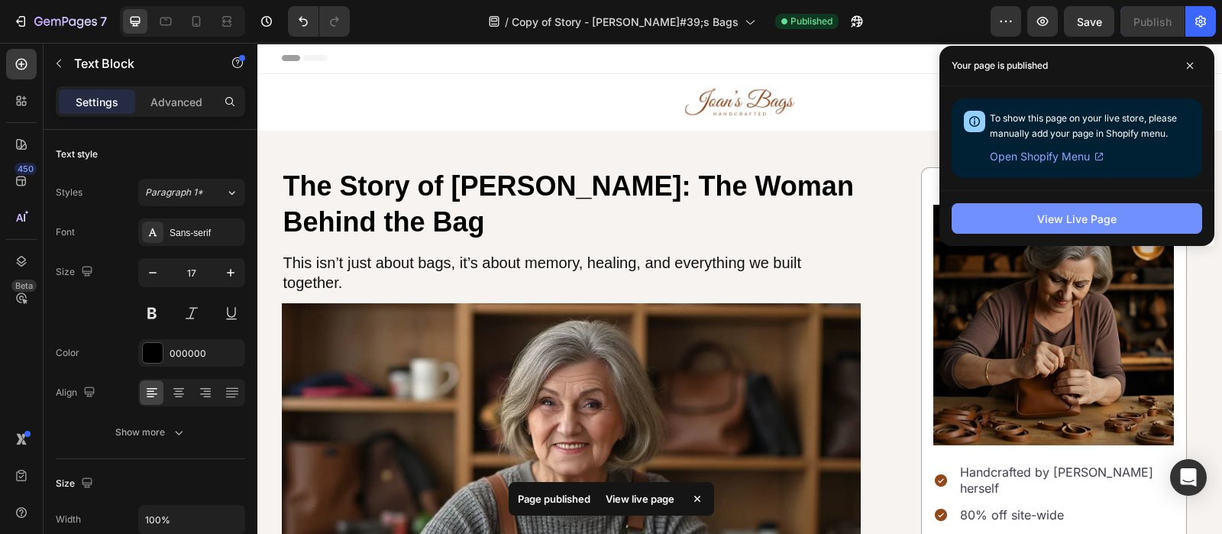
click at [1034, 211] on button "View Live Page" at bounding box center [1077, 218] width 250 height 31
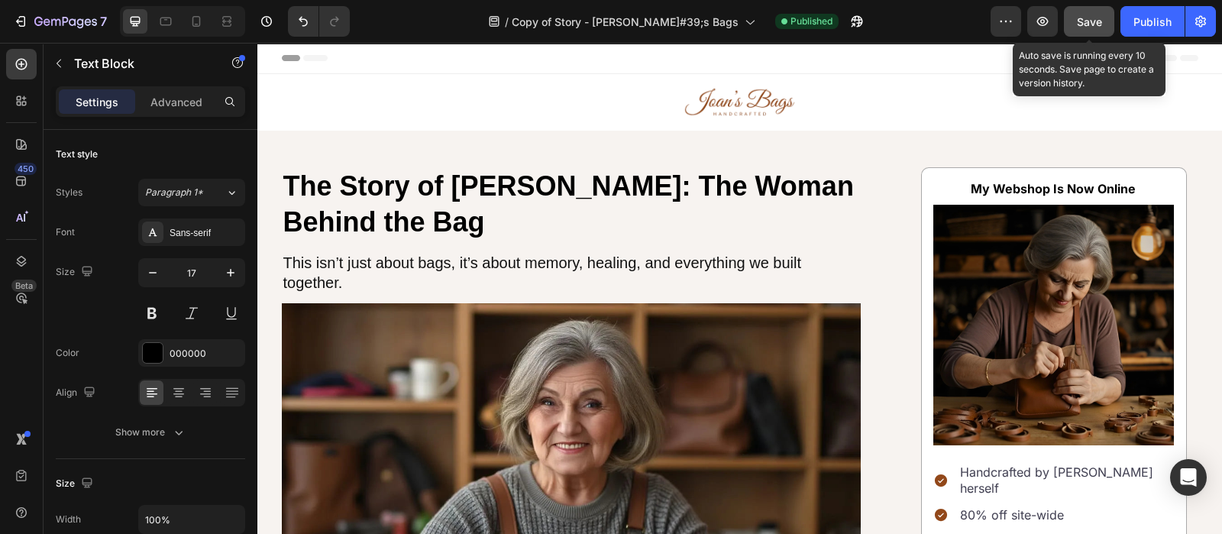
click at [1090, 31] on button "Save" at bounding box center [1089, 21] width 50 height 31
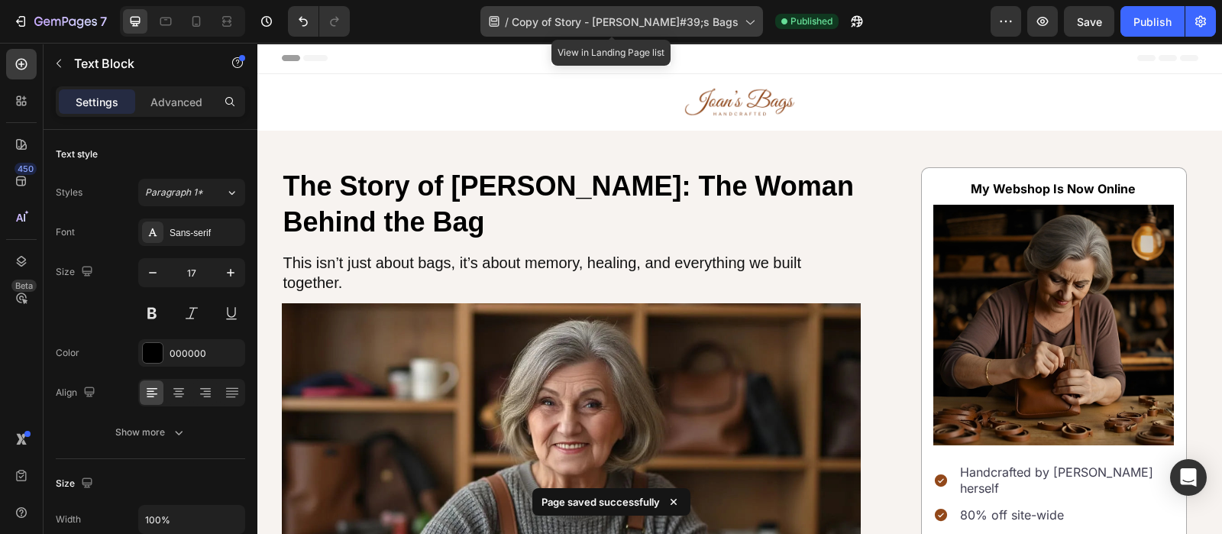
click at [596, 20] on span "Copy of Story - Joan - Joan&#39;s Bags" at bounding box center [625, 22] width 227 height 16
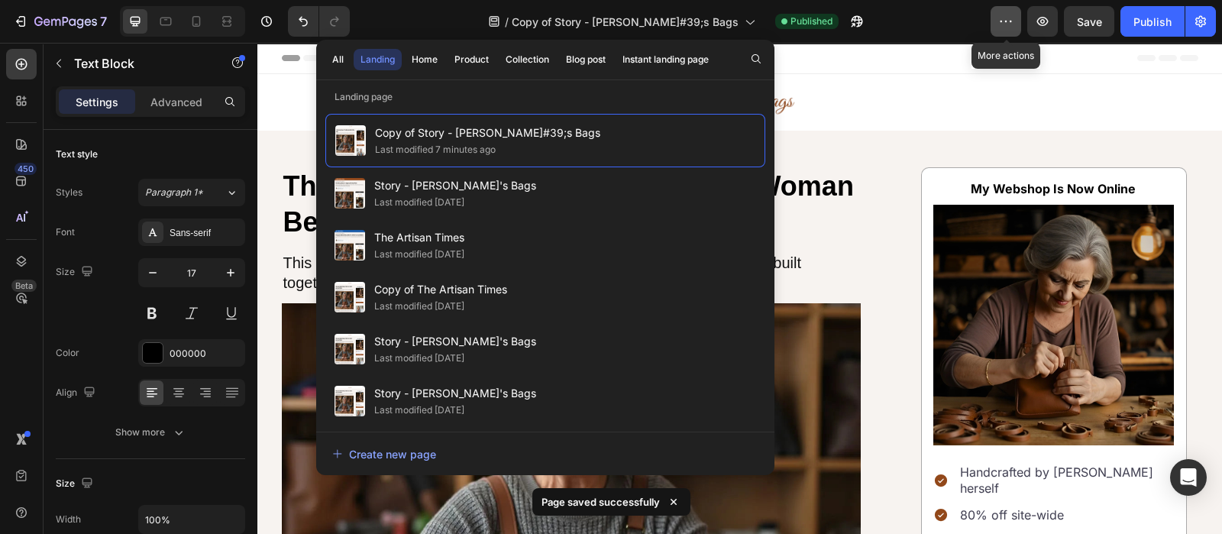
click at [1020, 30] on button "button" at bounding box center [1006, 21] width 31 height 31
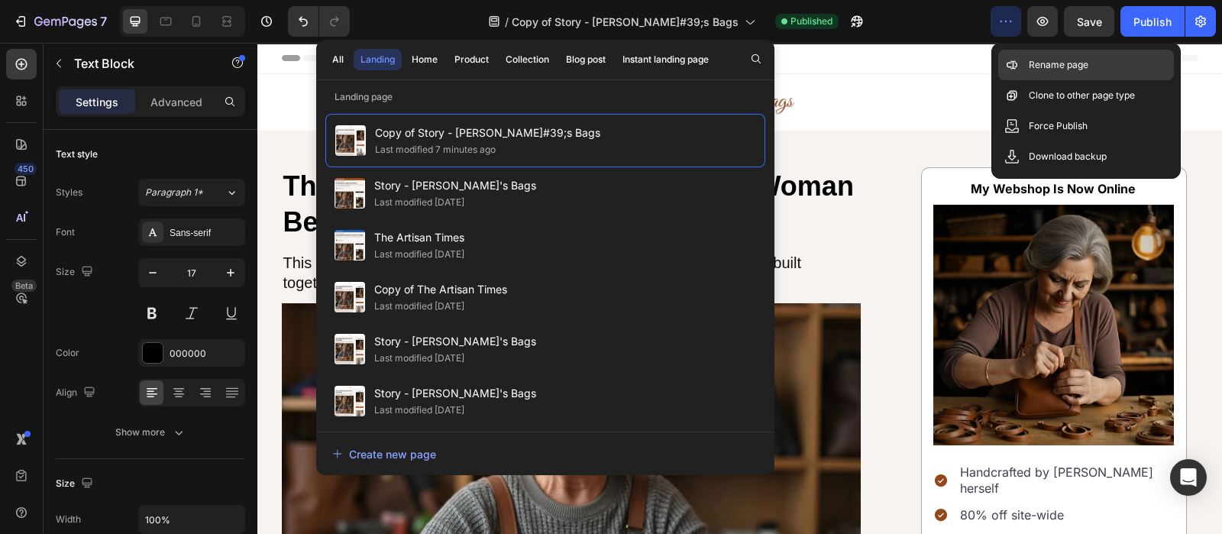
click at [1046, 80] on div "Rename page" at bounding box center [1086, 95] width 176 height 31
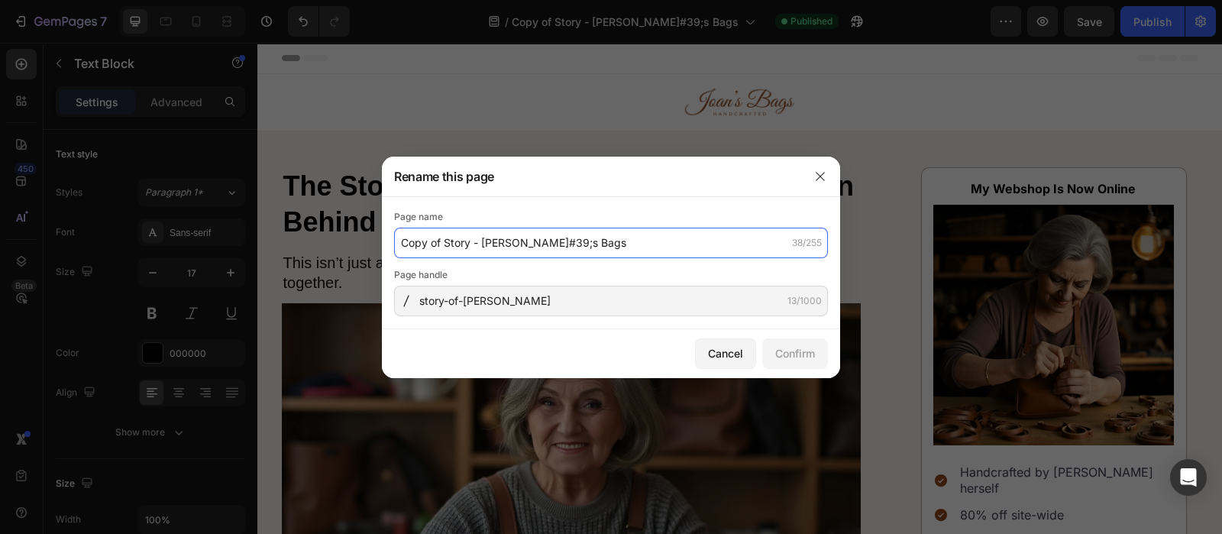
click at [573, 244] on input "Copy of Story - Joan - Joan&#39;s Bags" at bounding box center [611, 243] width 434 height 31
click at [445, 244] on input "Copy of Story - Joan - Joan's Bags" at bounding box center [611, 243] width 434 height 31
type input "Story - Joan - Joan's Bags"
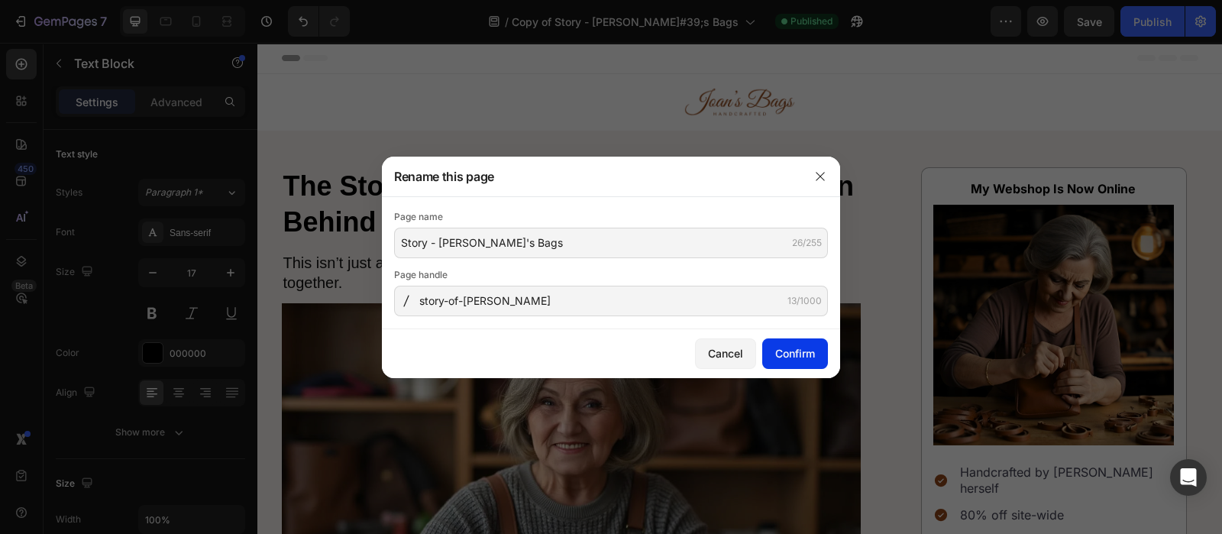
click at [793, 352] on div "Confirm" at bounding box center [795, 353] width 40 height 16
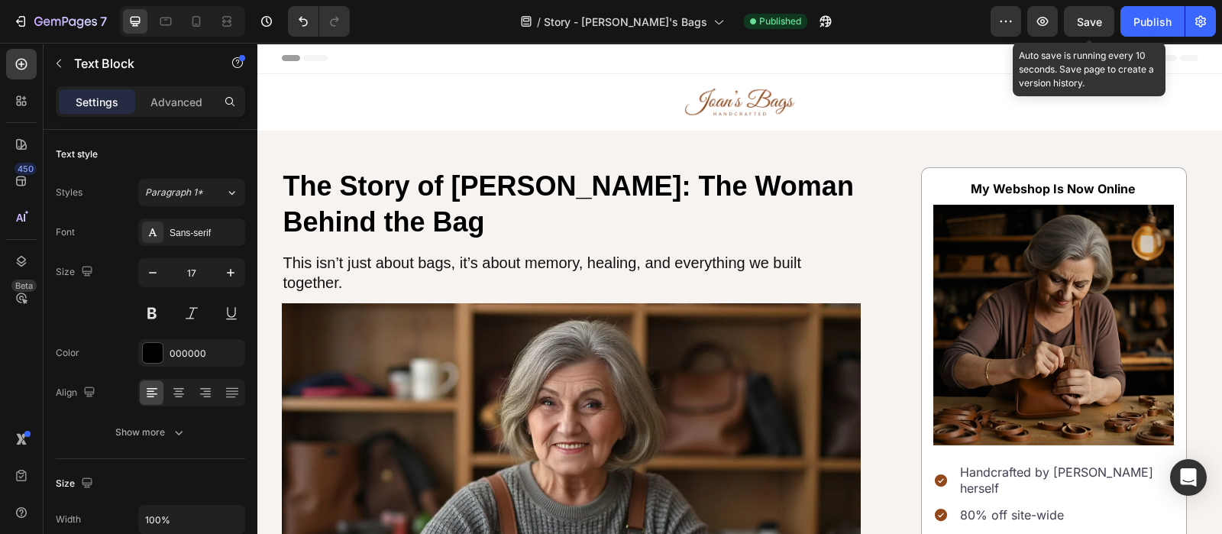
click at [1091, 23] on span "Save" at bounding box center [1089, 21] width 25 height 13
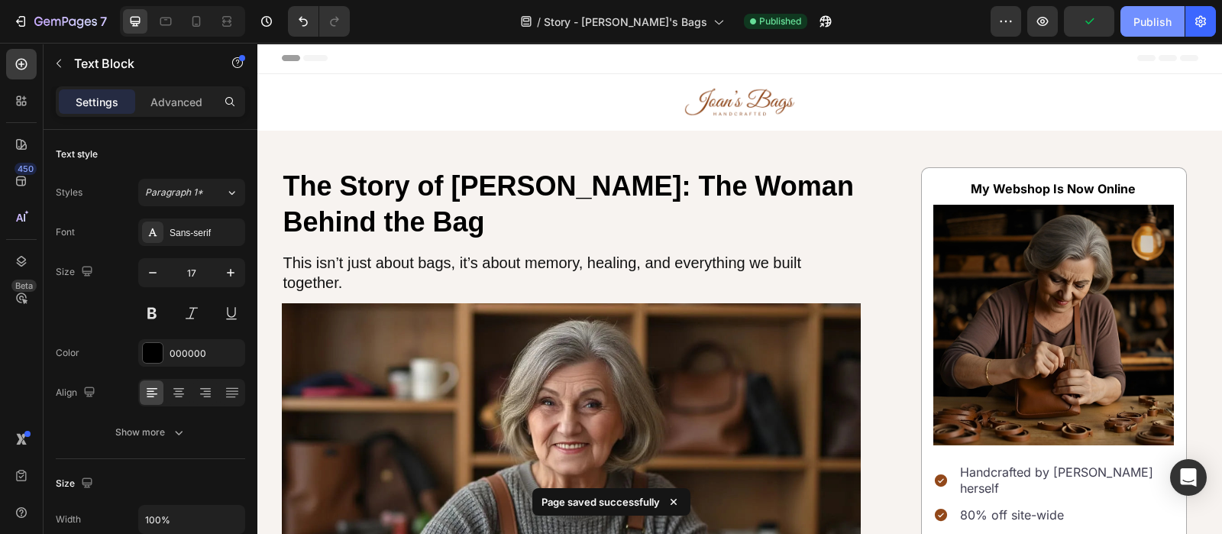
click at [1133, 25] on button "Publish" at bounding box center [1152, 21] width 64 height 31
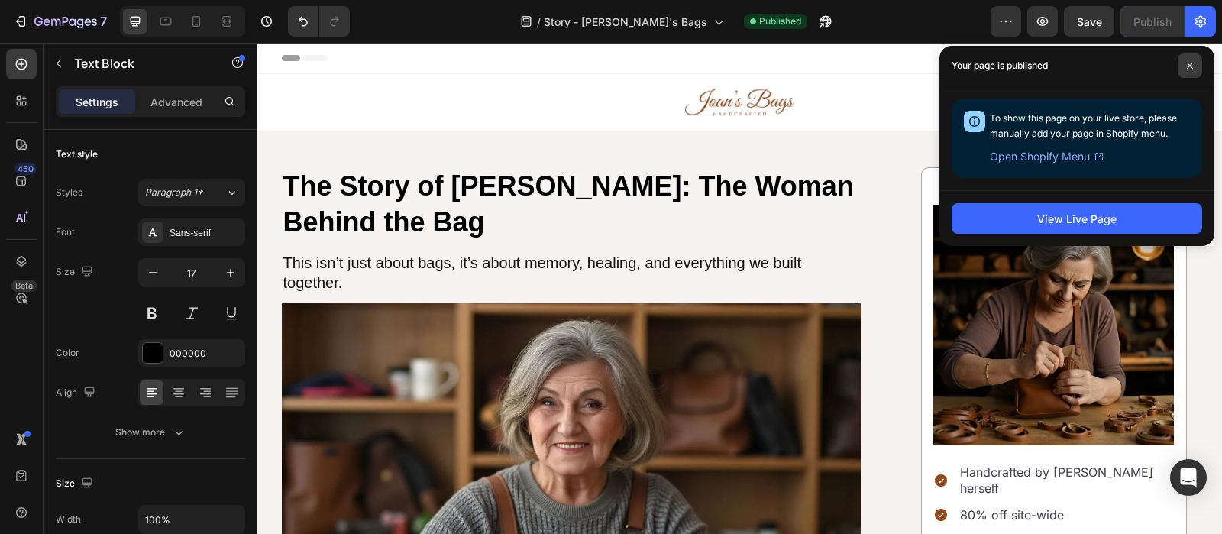
click at [1190, 75] on span at bounding box center [1190, 65] width 24 height 24
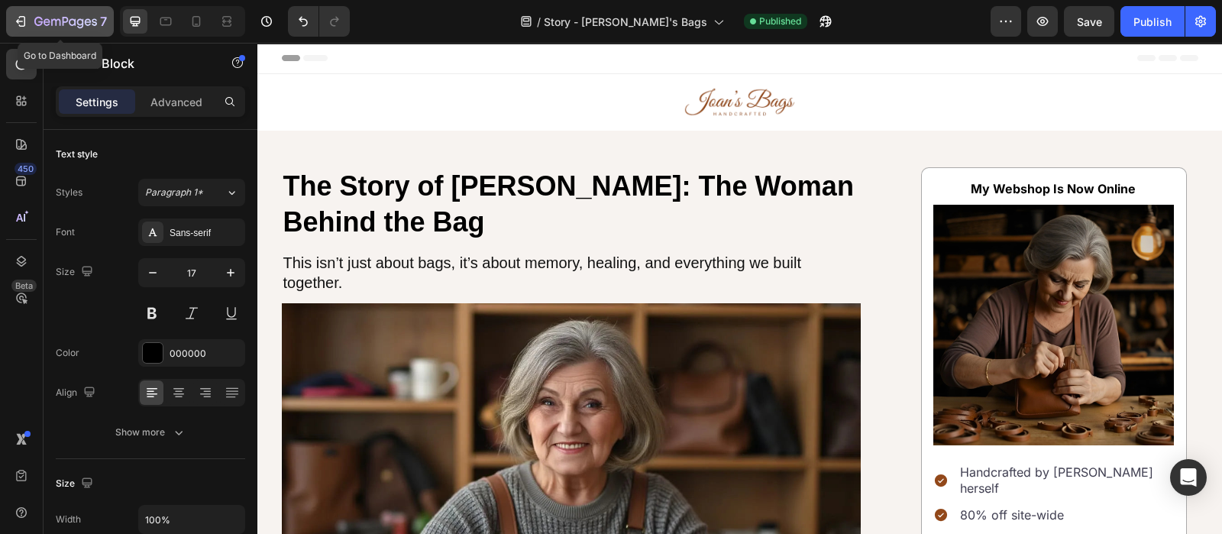
click at [31, 12] on div "7" at bounding box center [60, 21] width 94 height 18
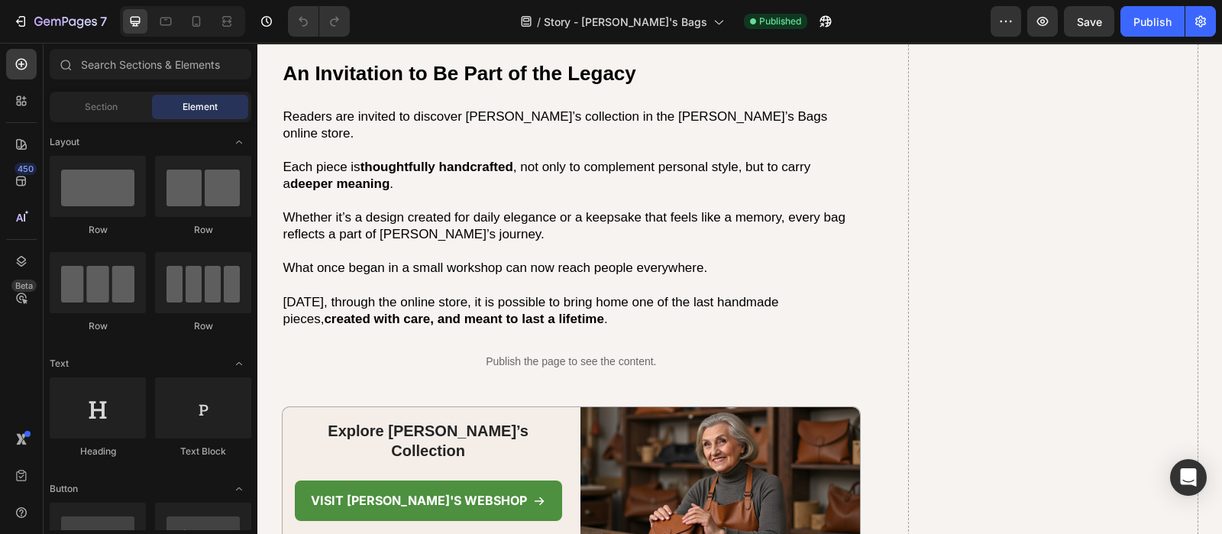
scroll to position [4513, 0]
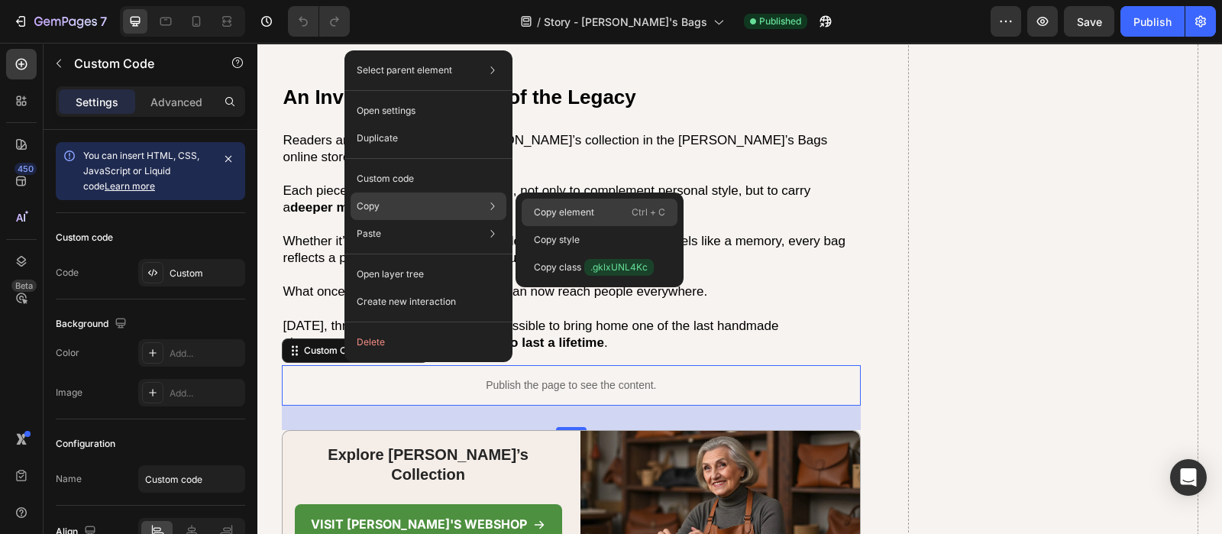
click at [557, 226] on div "Copy element Ctrl + C" at bounding box center [600, 239] width 156 height 27
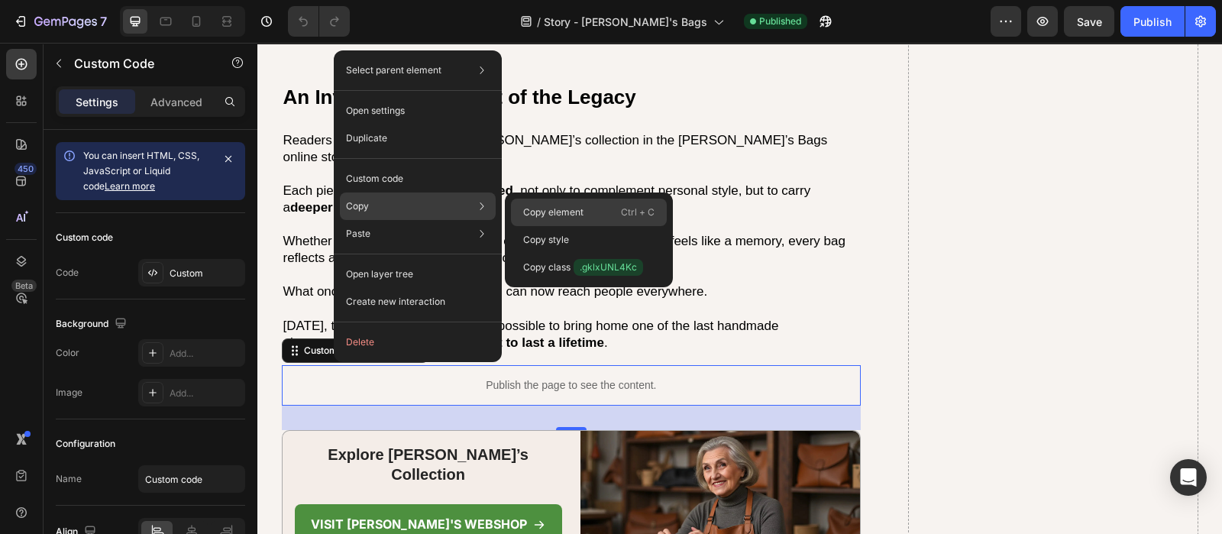
click at [548, 205] on p "Copy element" at bounding box center [553, 212] width 60 height 14
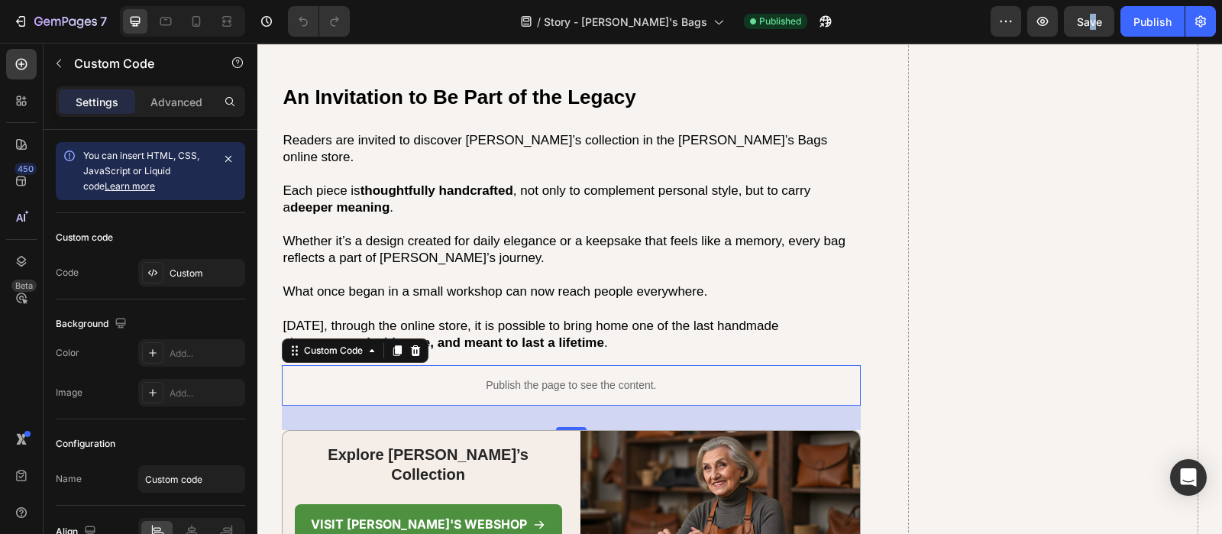
drag, startPoint x: 1091, startPoint y: 40, endPoint x: 1081, endPoint y: 40, distance: 9.9
click at [1081, 40] on div "7 Version history / Story - Joan - Joan's Bags Published Preview Save Publish" at bounding box center [611, 22] width 1222 height 44
click at [1081, 37] on div "7 Version history / Story - Joan - Joan's Bags Published Preview Save Publish" at bounding box center [611, 22] width 1222 height 44
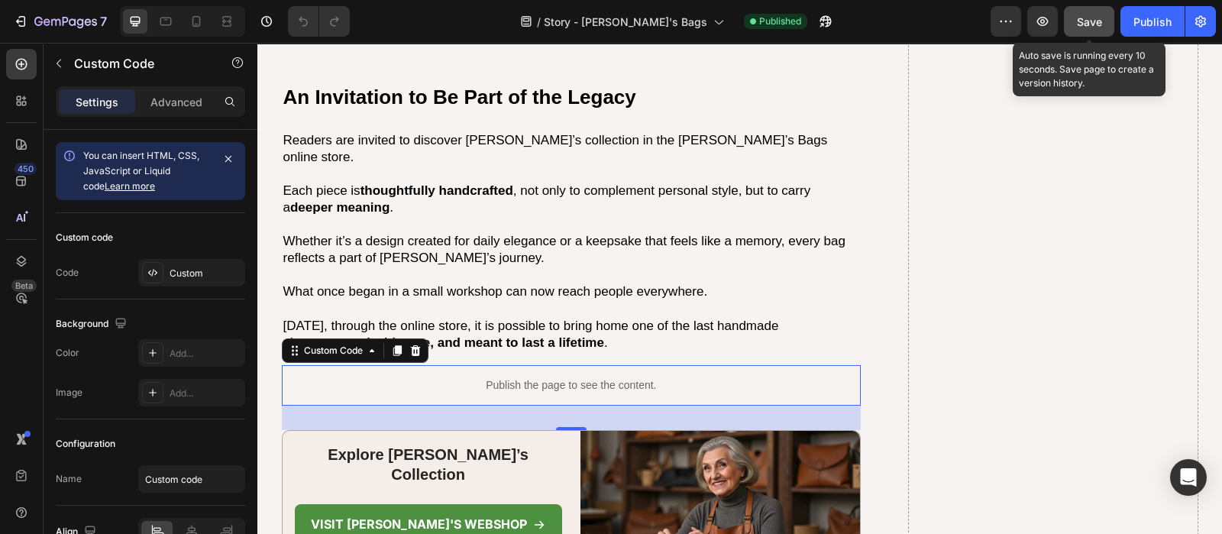
click at [1081, 34] on button "Save" at bounding box center [1089, 21] width 50 height 31
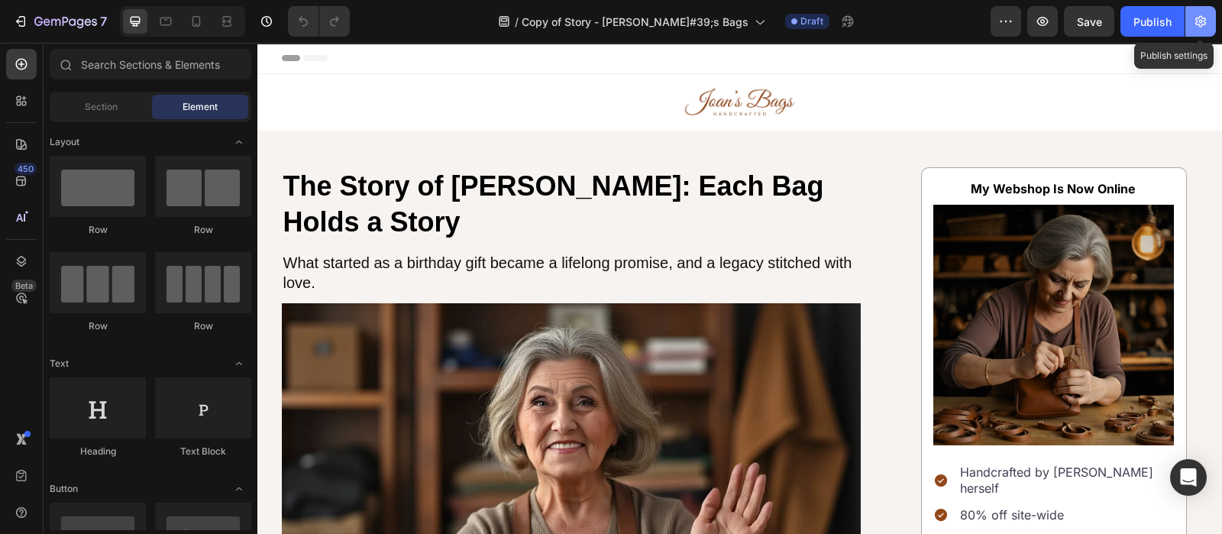
click at [1197, 19] on icon "button" at bounding box center [1200, 21] width 15 height 15
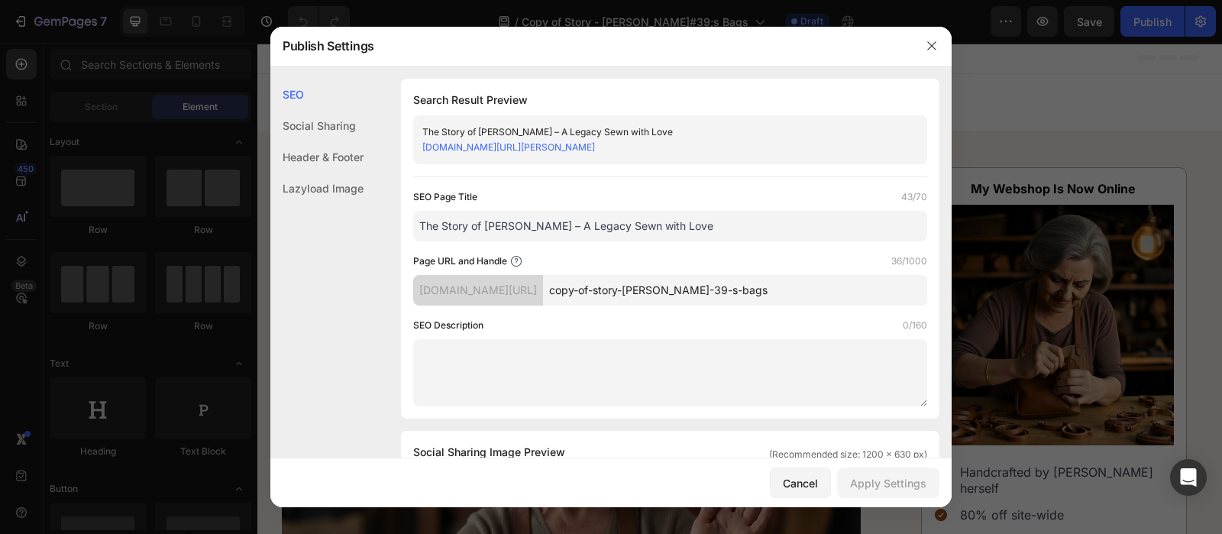
click at [814, 298] on input "copy-of-story-[PERSON_NAME]-39-s-bags" at bounding box center [735, 290] width 384 height 31
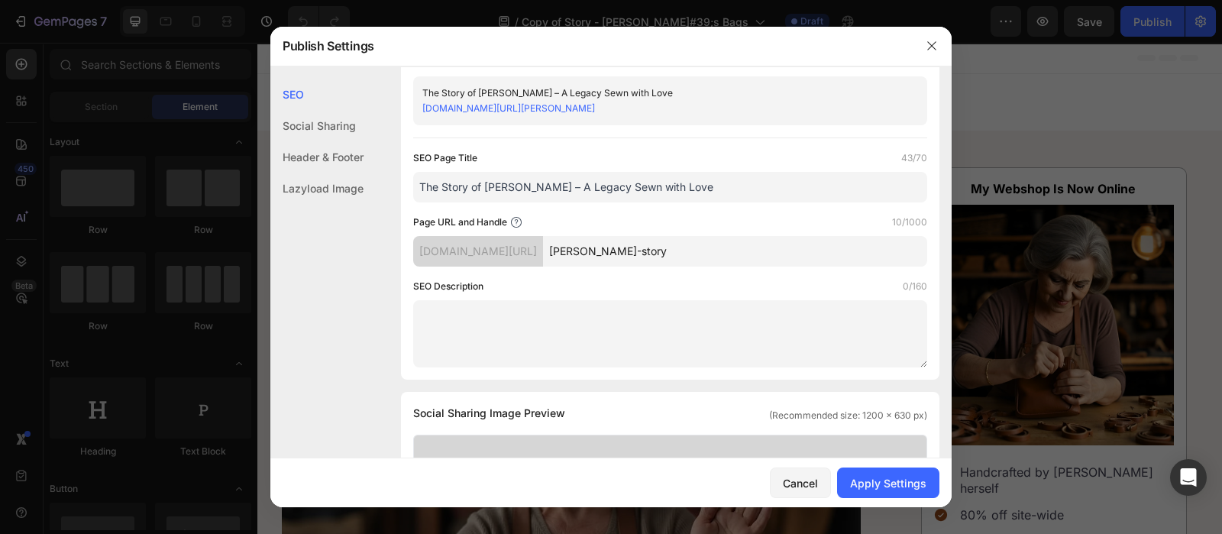
scroll to position [49, 0]
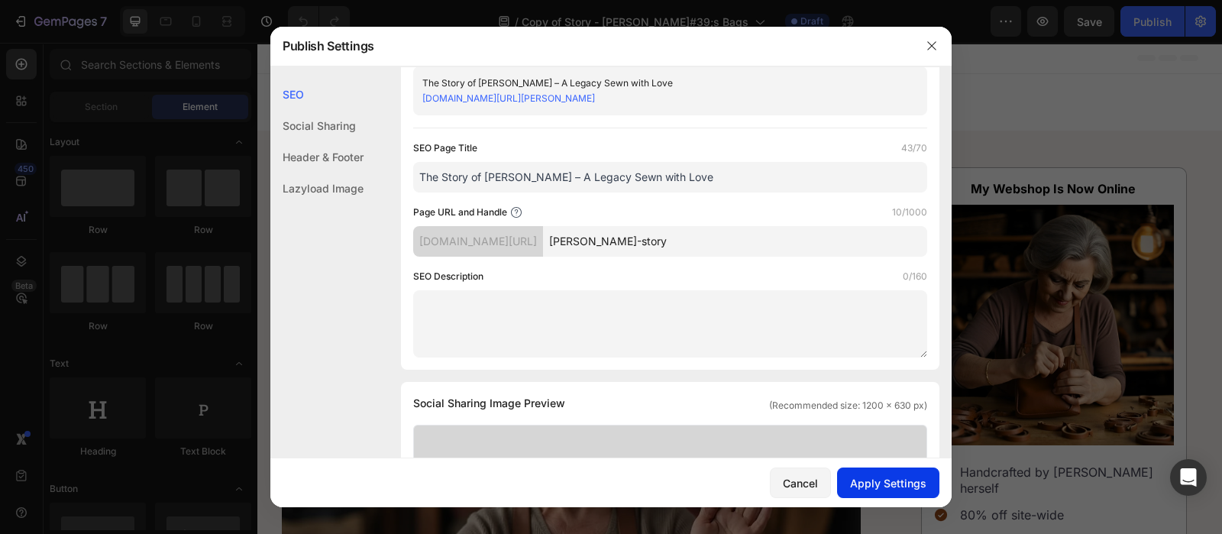
type input "joan-story"
click at [899, 490] on div "Apply Settings" at bounding box center [888, 483] width 76 height 16
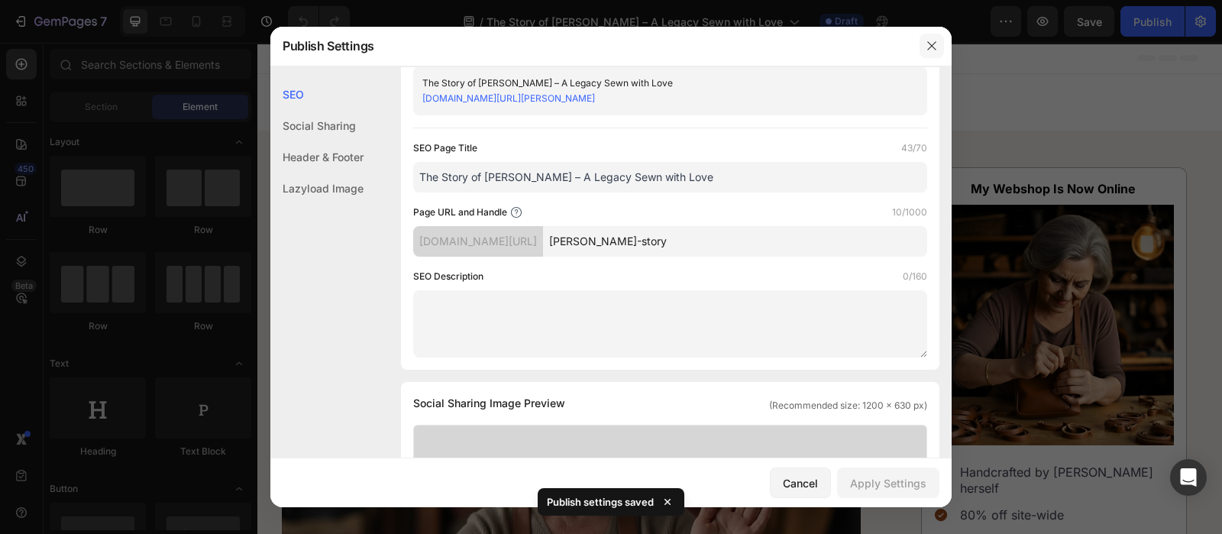
click at [932, 45] on icon "button" at bounding box center [931, 46] width 8 height 8
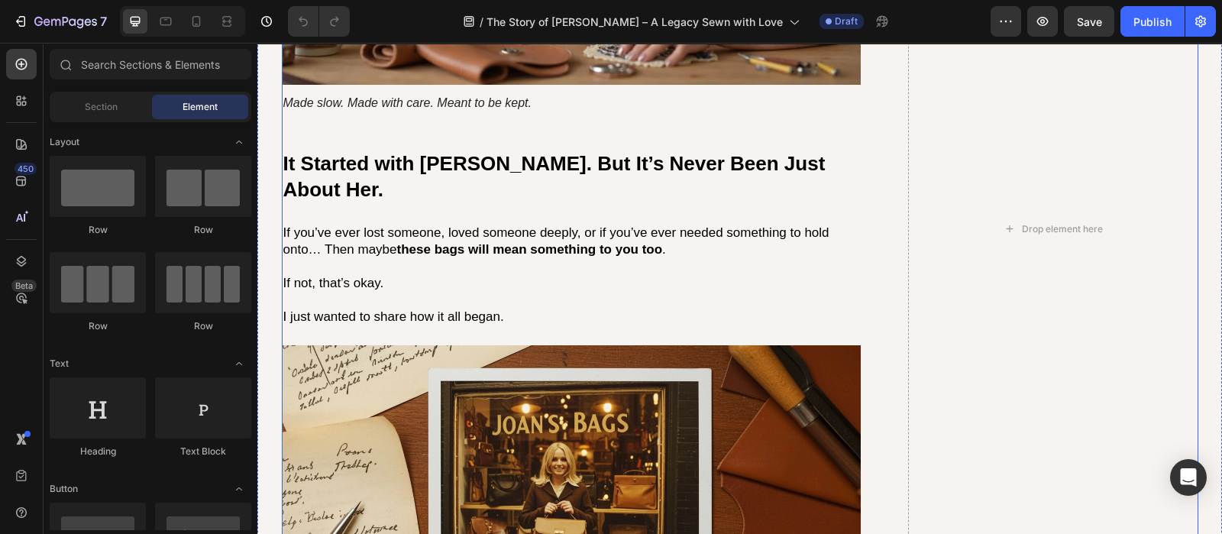
scroll to position [3073, 0]
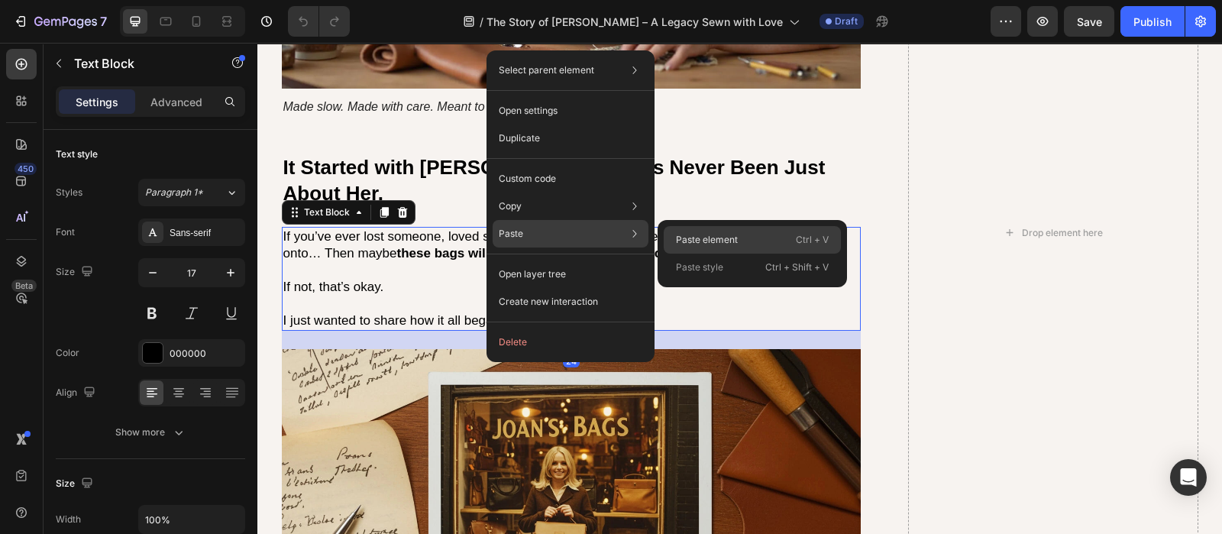
click at [706, 244] on p "Paste element" at bounding box center [707, 240] width 62 height 14
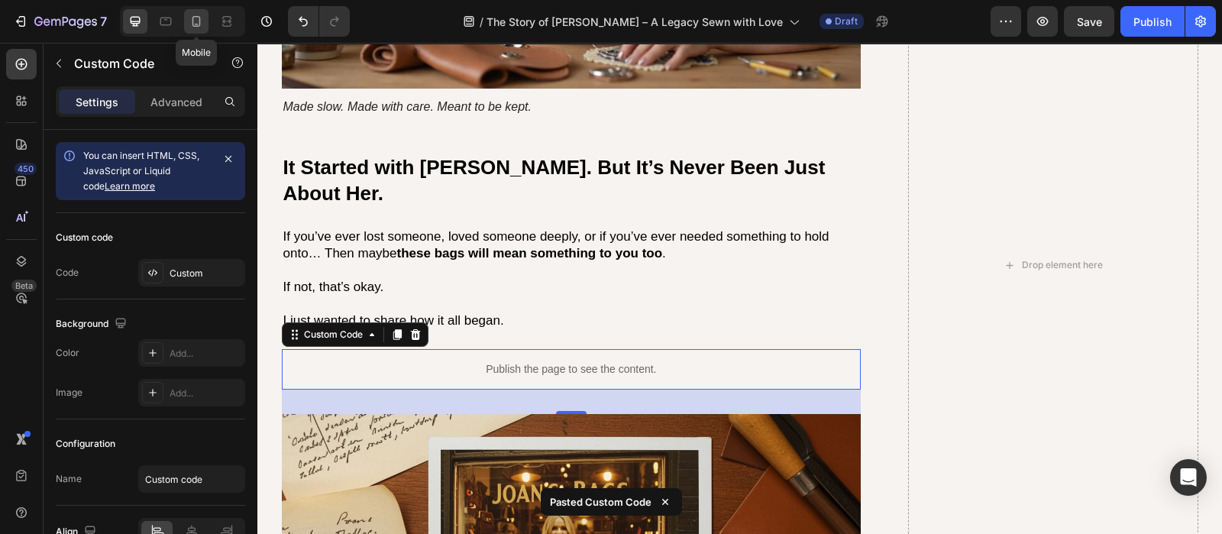
click at [191, 25] on icon at bounding box center [196, 21] width 15 height 15
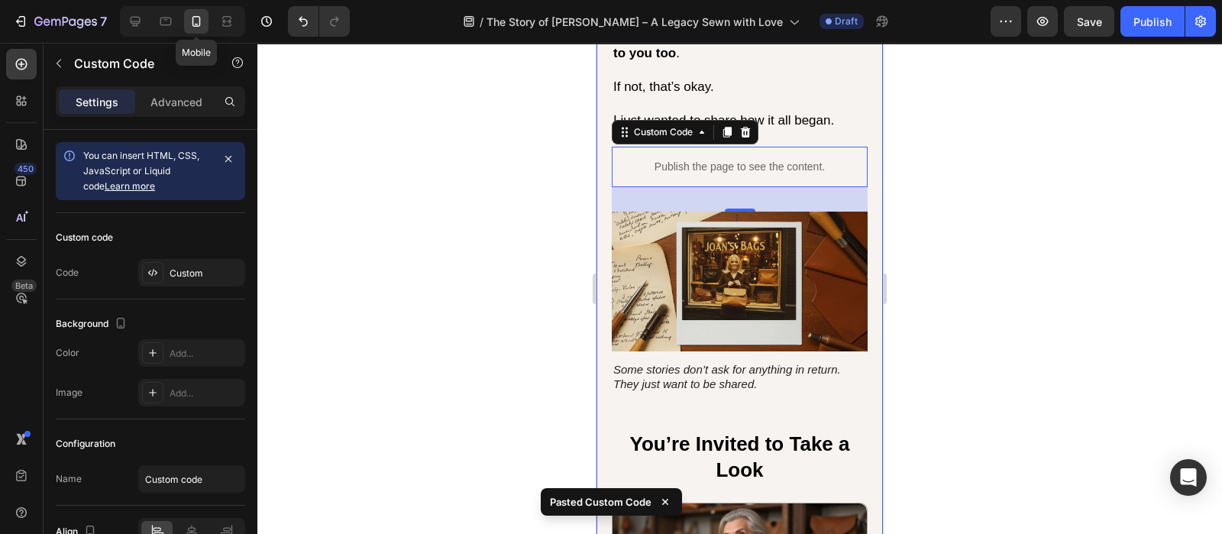
scroll to position [3166, 0]
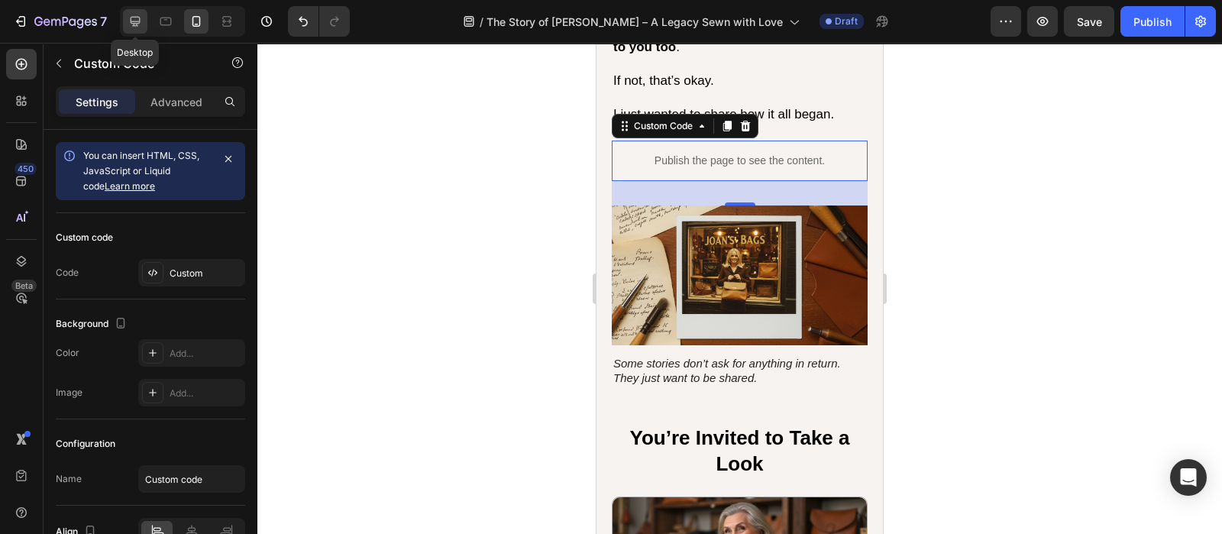
click at [136, 29] on div at bounding box center [135, 21] width 24 height 24
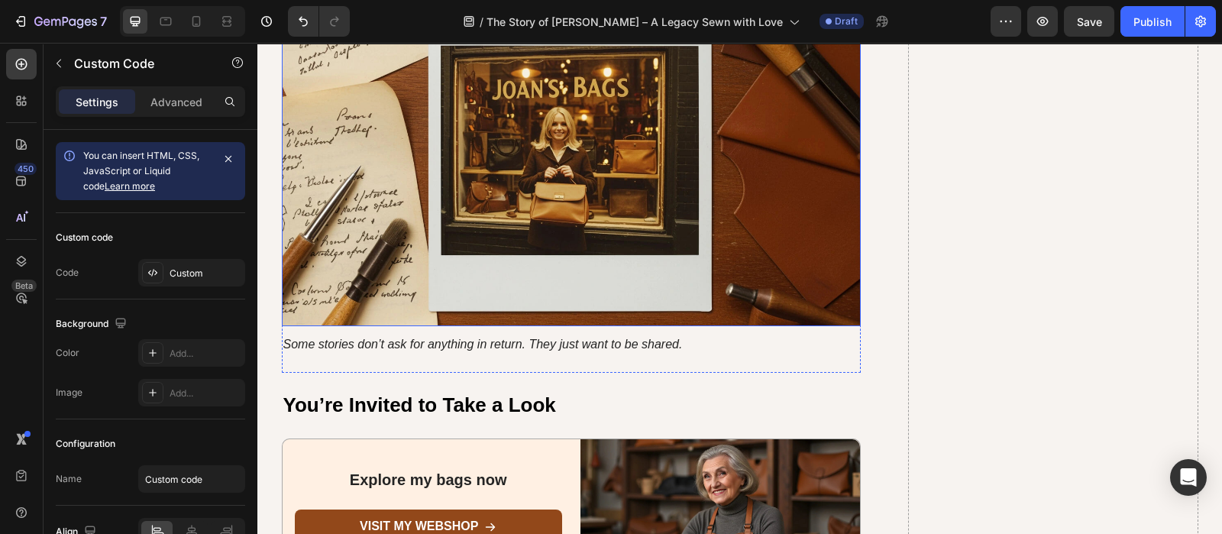
scroll to position [3471, 0]
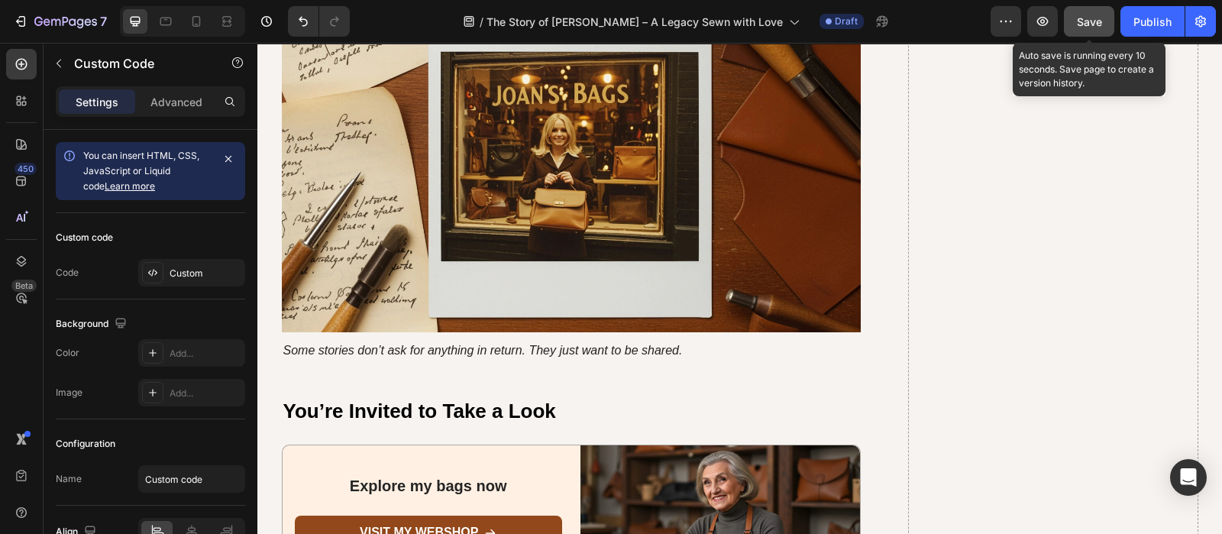
click at [1076, 21] on button "Save" at bounding box center [1089, 21] width 50 height 31
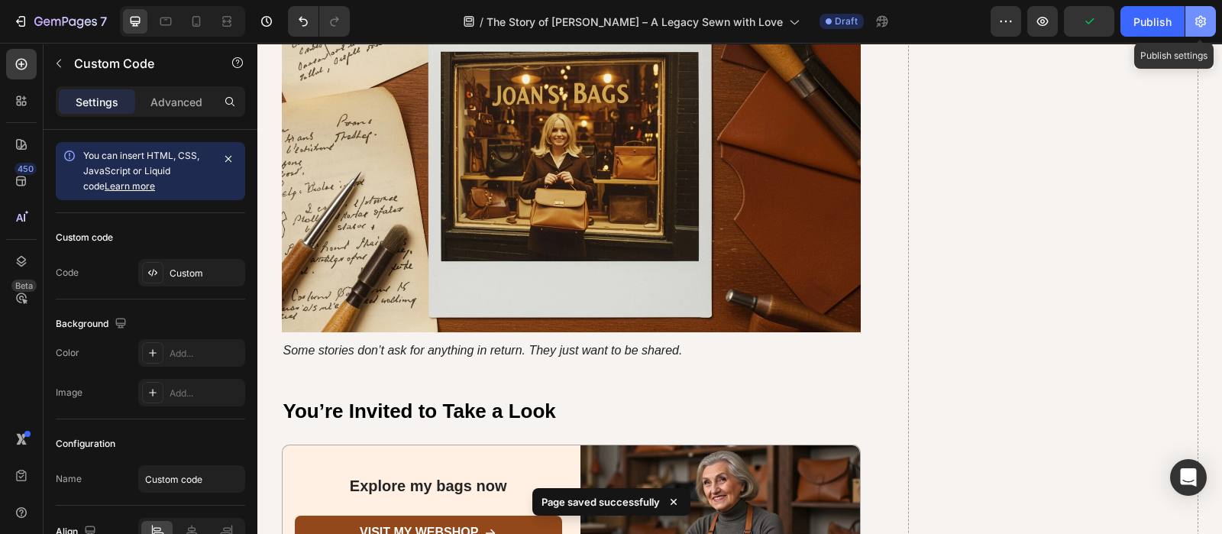
click at [1197, 27] on icon "button" at bounding box center [1200, 21] width 15 height 15
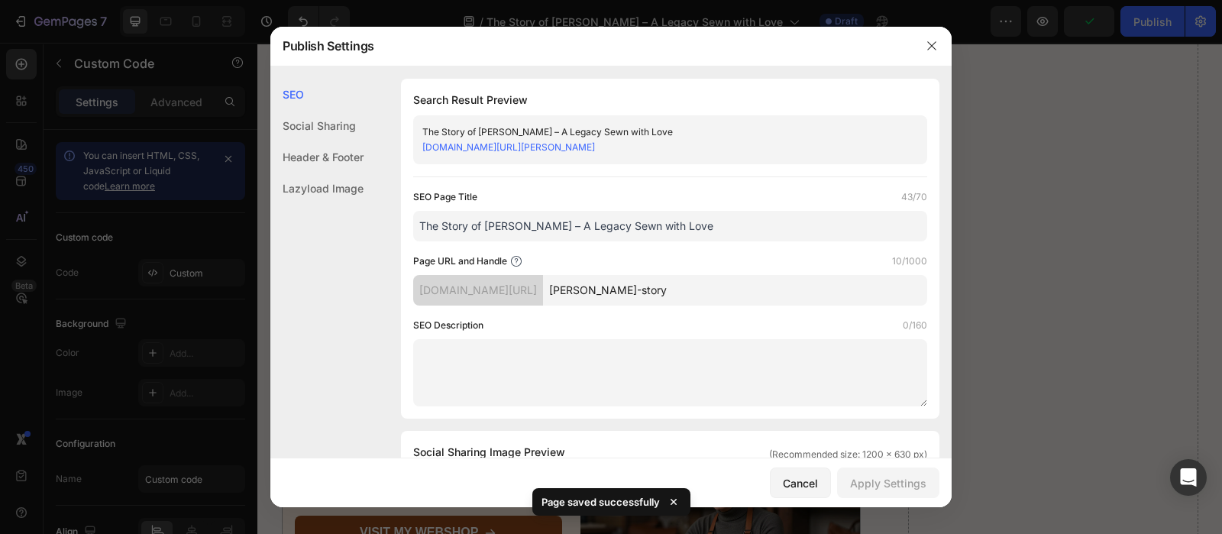
click at [1016, 48] on div at bounding box center [611, 267] width 1222 height 534
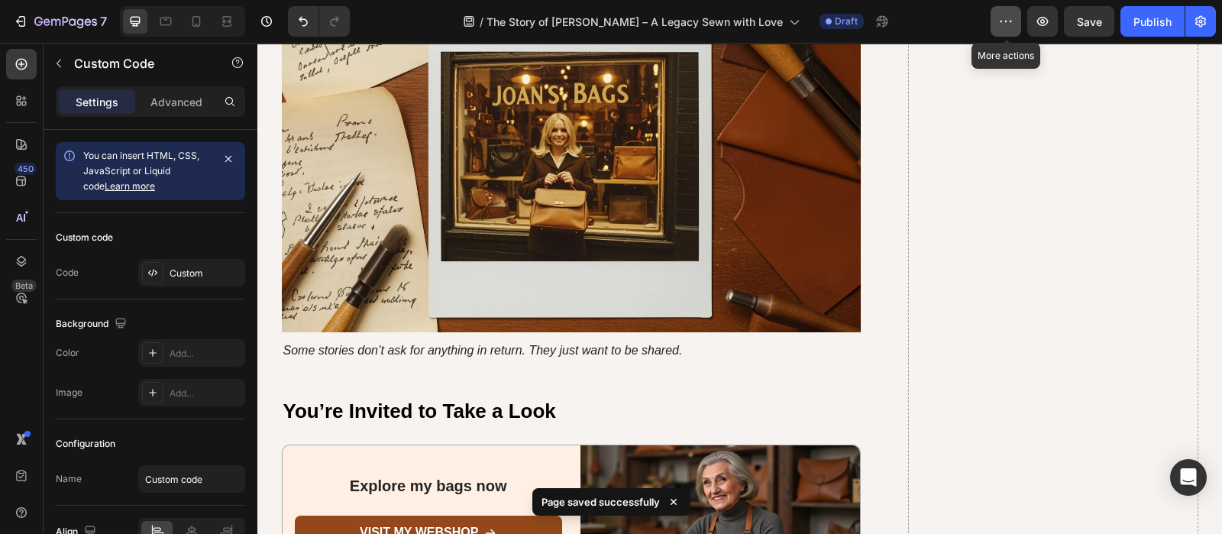
click at [1004, 21] on icon "button" at bounding box center [1005, 21] width 15 height 15
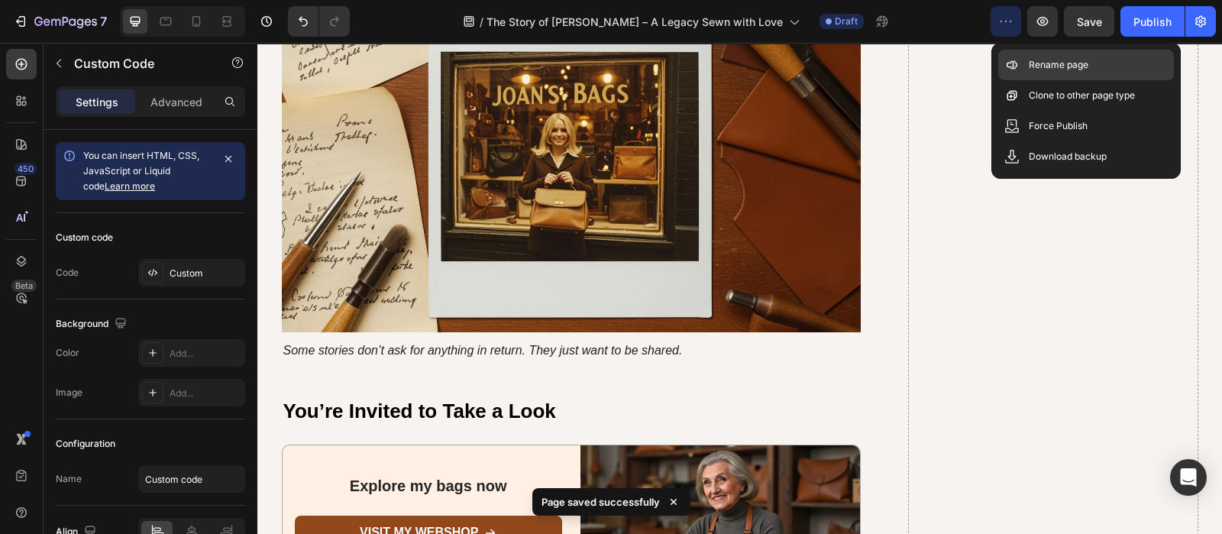
click at [1065, 80] on div "Rename page" at bounding box center [1086, 95] width 176 height 31
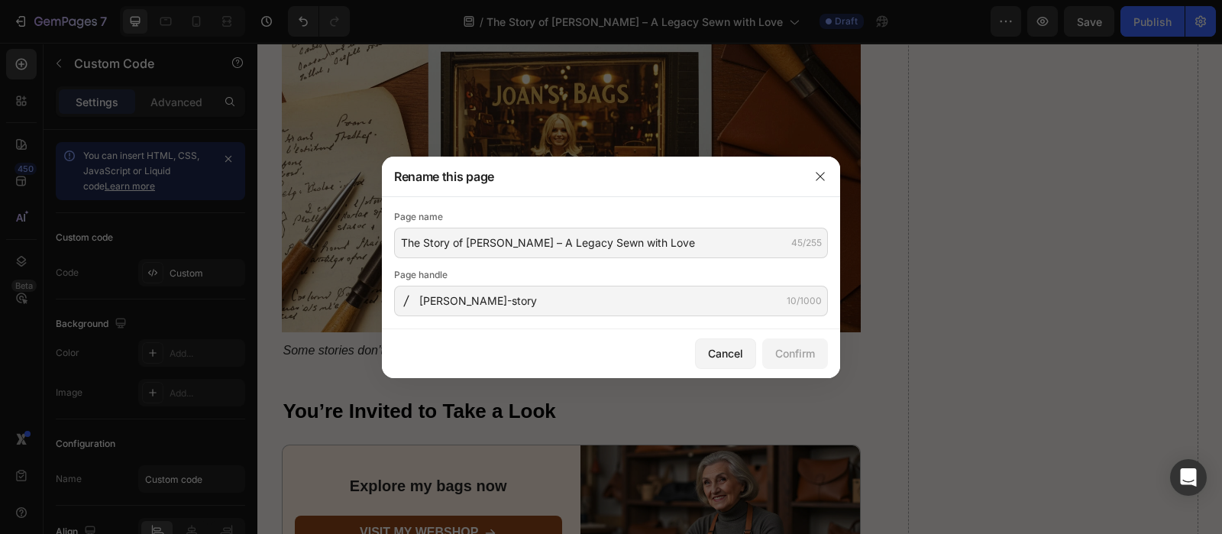
click at [916, 169] on div at bounding box center [611, 267] width 1222 height 534
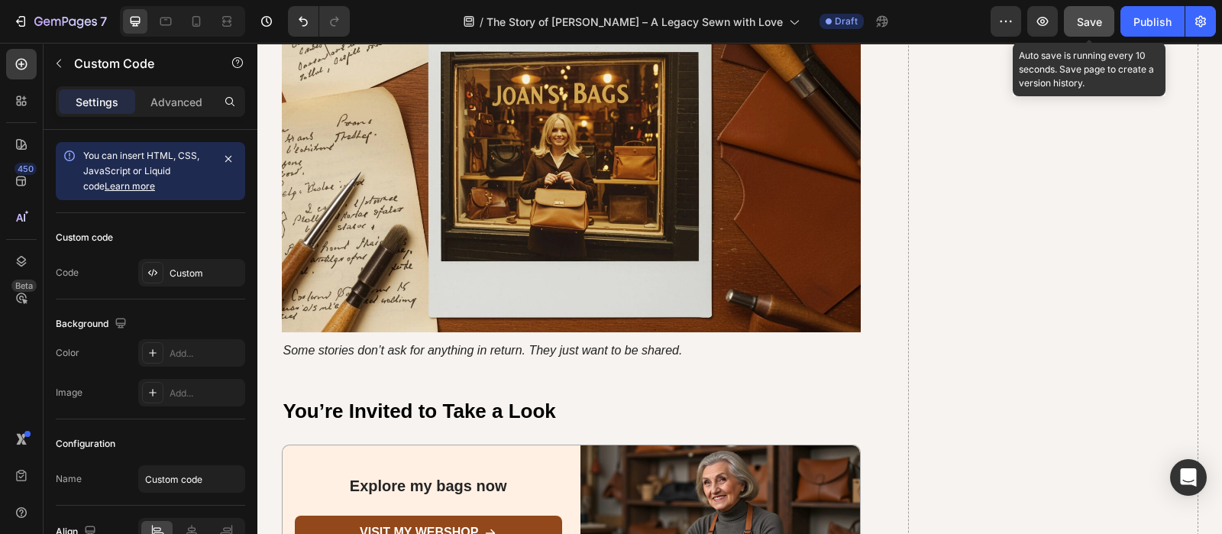
click at [1097, 32] on button "Save" at bounding box center [1089, 21] width 50 height 31
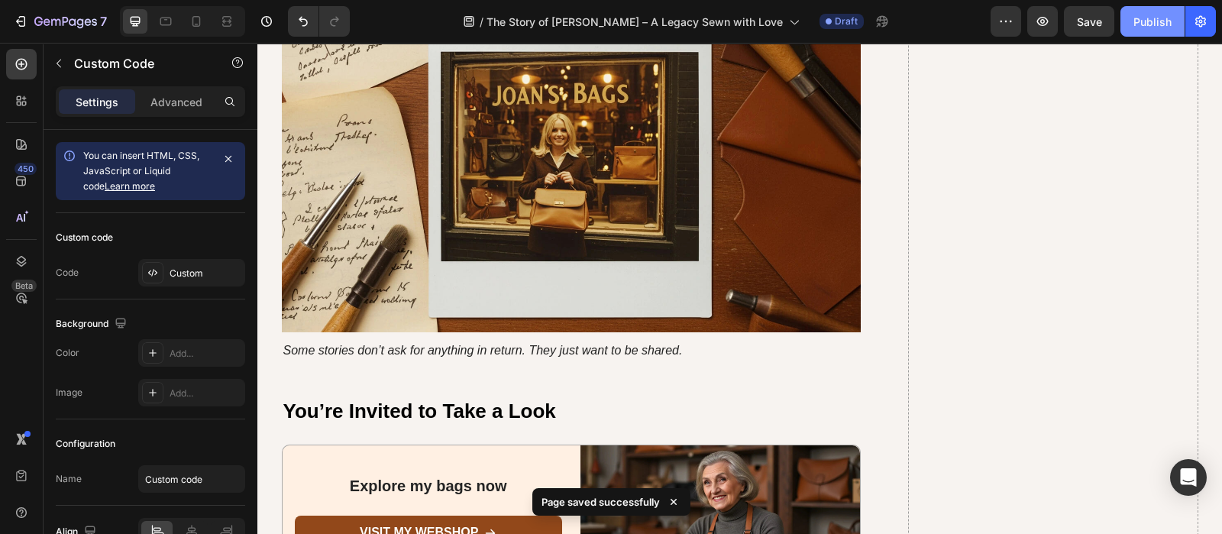
click at [1154, 20] on div "Publish" at bounding box center [1152, 22] width 38 height 16
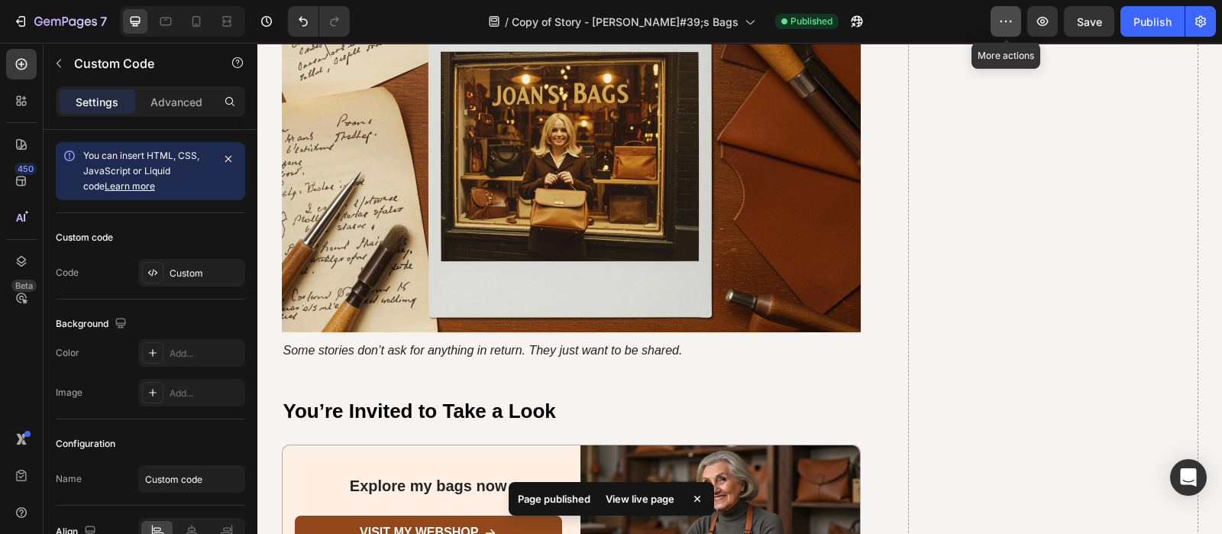
click at [997, 21] on button "button" at bounding box center [1006, 21] width 31 height 31
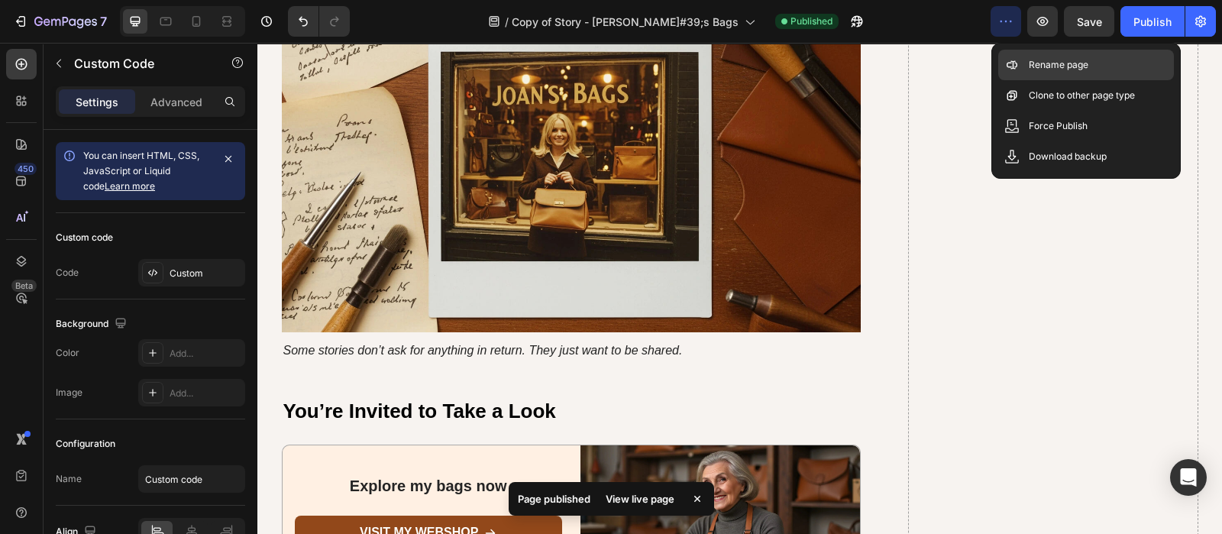
click at [1064, 63] on p "Rename page" at bounding box center [1059, 64] width 60 height 15
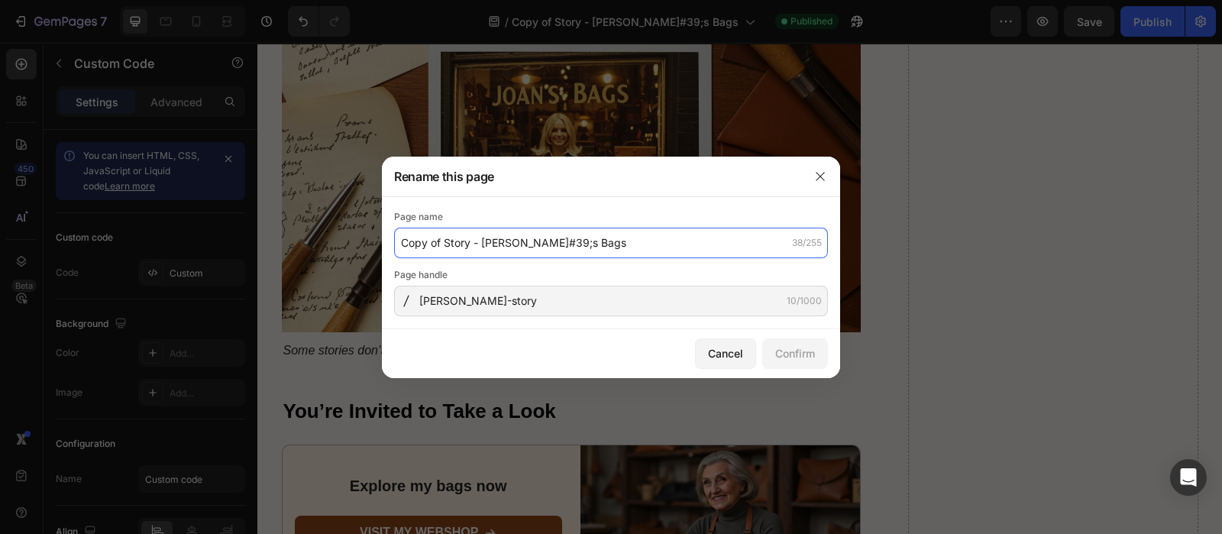
click at [444, 245] on input "Copy of Story - Joan - Joan&#39;s Bags" at bounding box center [611, 243] width 434 height 31
drag, startPoint x: 444, startPoint y: 244, endPoint x: 334, endPoint y: 231, distance: 111.4
click at [334, 231] on div "Rename this page Page name Copy of Story - Joan - Joan&#39;s Bags 38/255 Page h…" at bounding box center [611, 267] width 1222 height 534
click at [528, 242] on input "Story - Joan - Joan&#39;s Bags" at bounding box center [611, 243] width 434 height 31
type input "Story - Joan - Joan's Bags"
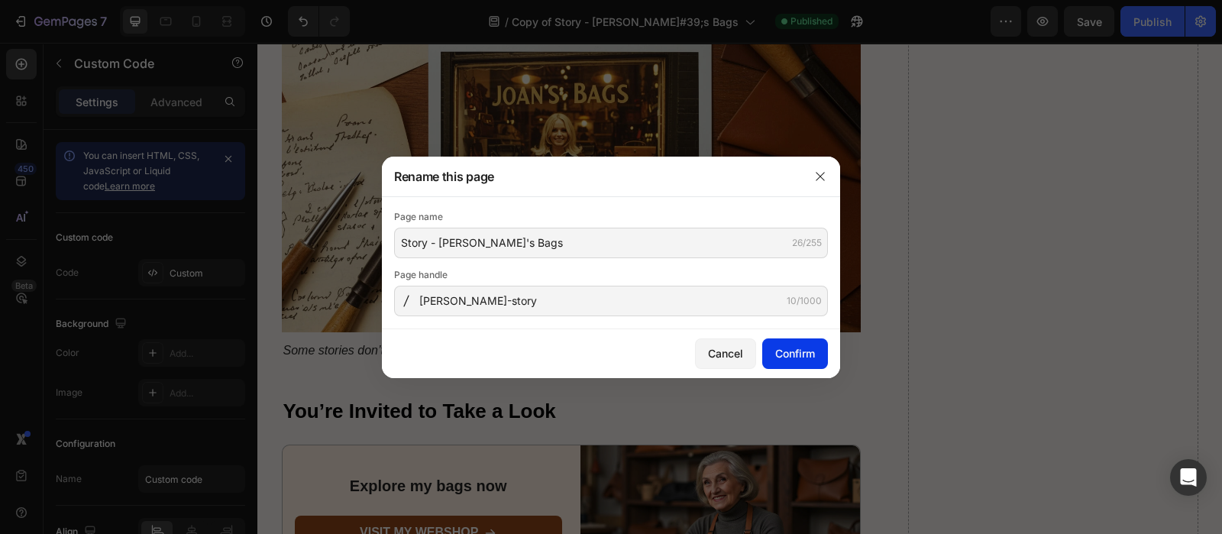
click at [802, 360] on button "Confirm" at bounding box center [795, 353] width 66 height 31
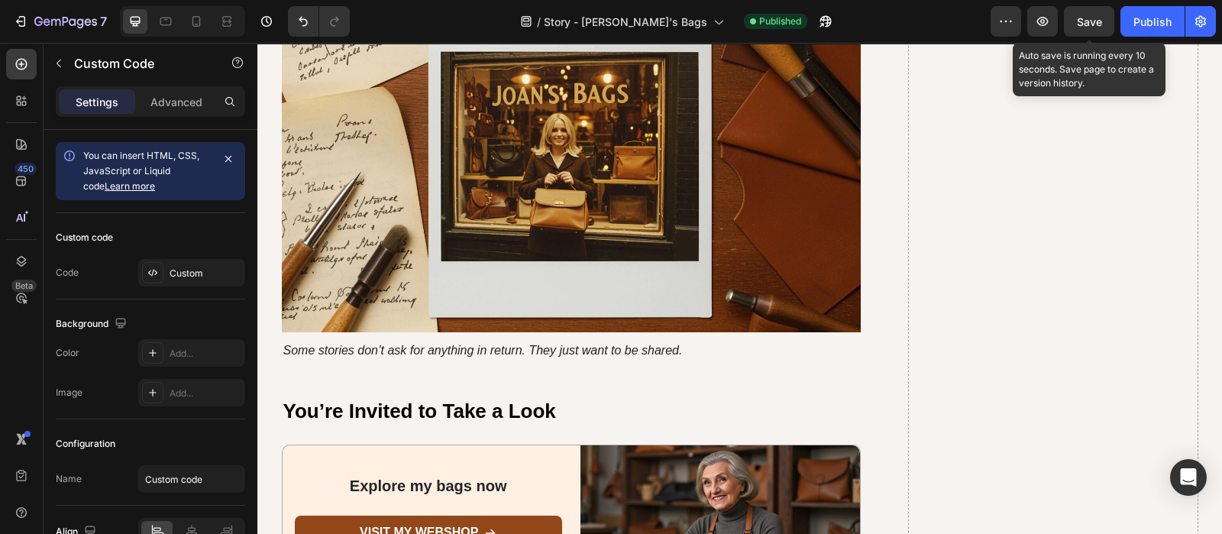
click at [1096, 27] on span "Save" at bounding box center [1089, 21] width 25 height 13
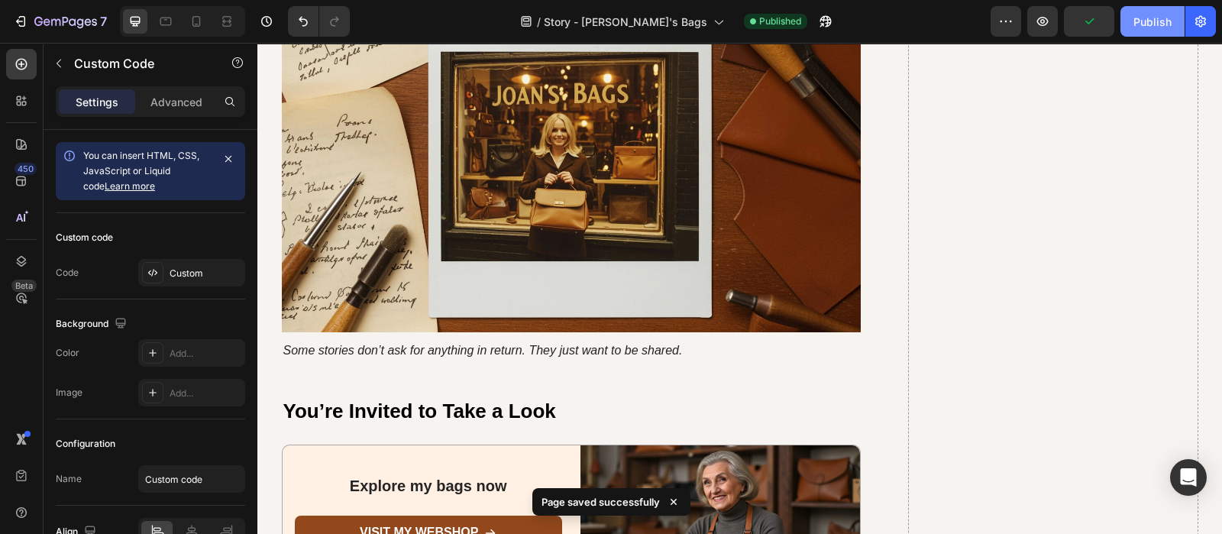
click at [1175, 22] on button "Publish" at bounding box center [1152, 21] width 64 height 31
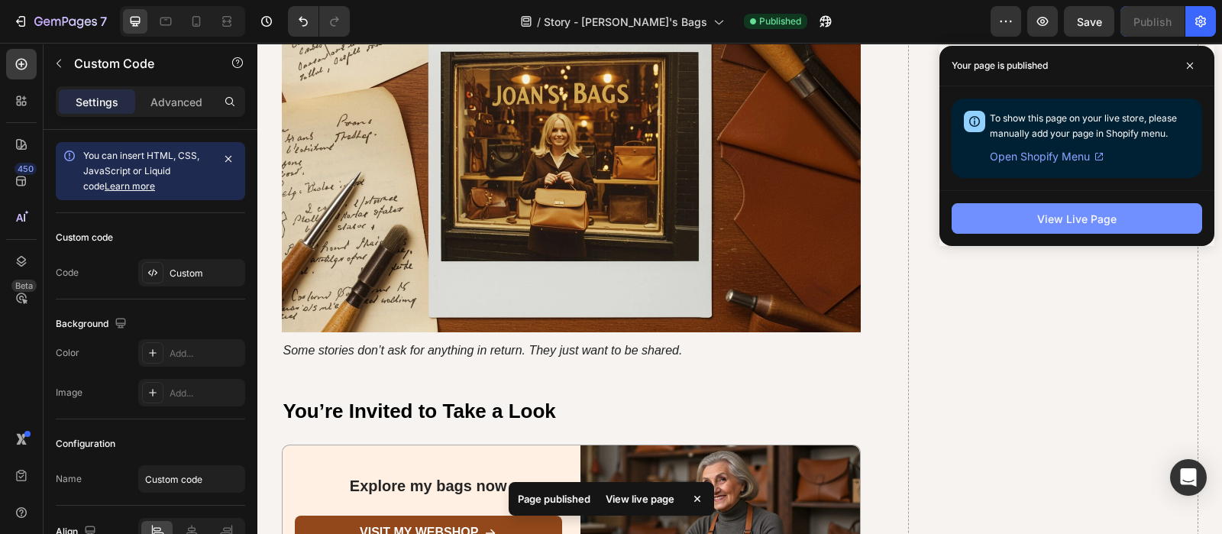
click at [1000, 228] on button "View Live Page" at bounding box center [1077, 218] width 250 height 31
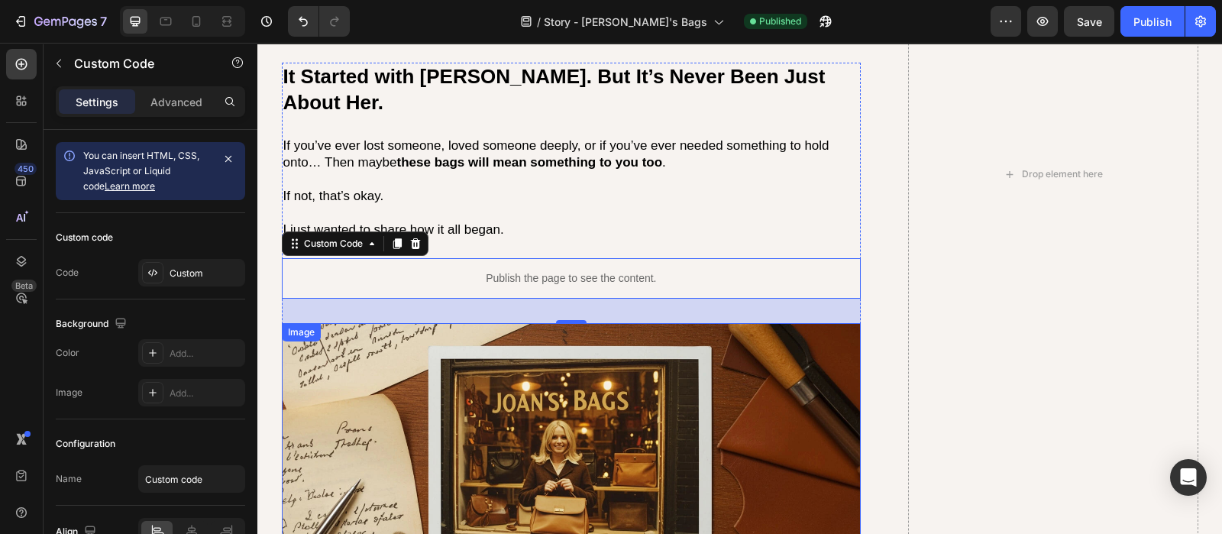
scroll to position [3158, 0]
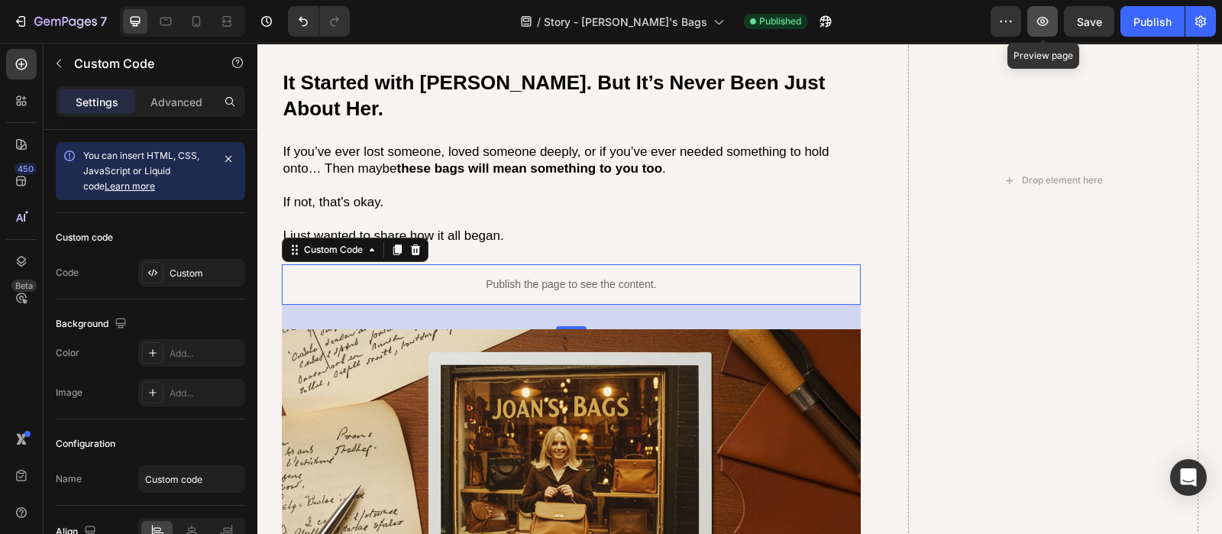
click at [1045, 18] on icon "button" at bounding box center [1042, 21] width 15 height 15
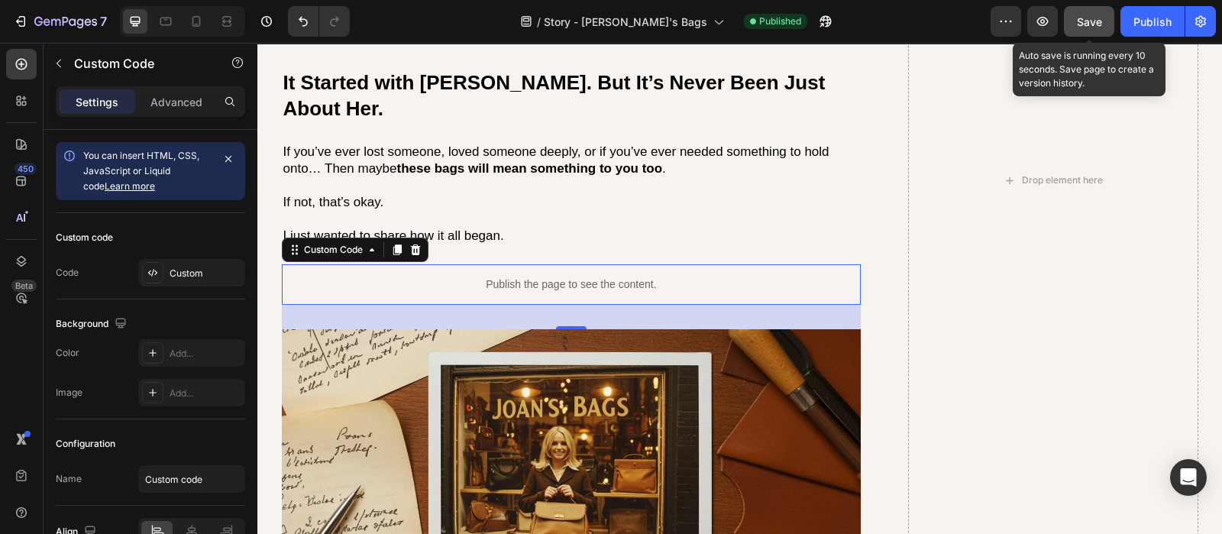
click at [1084, 21] on span "Save" at bounding box center [1089, 21] width 25 height 13
click at [1081, 32] on button "Save" at bounding box center [1089, 21] width 50 height 31
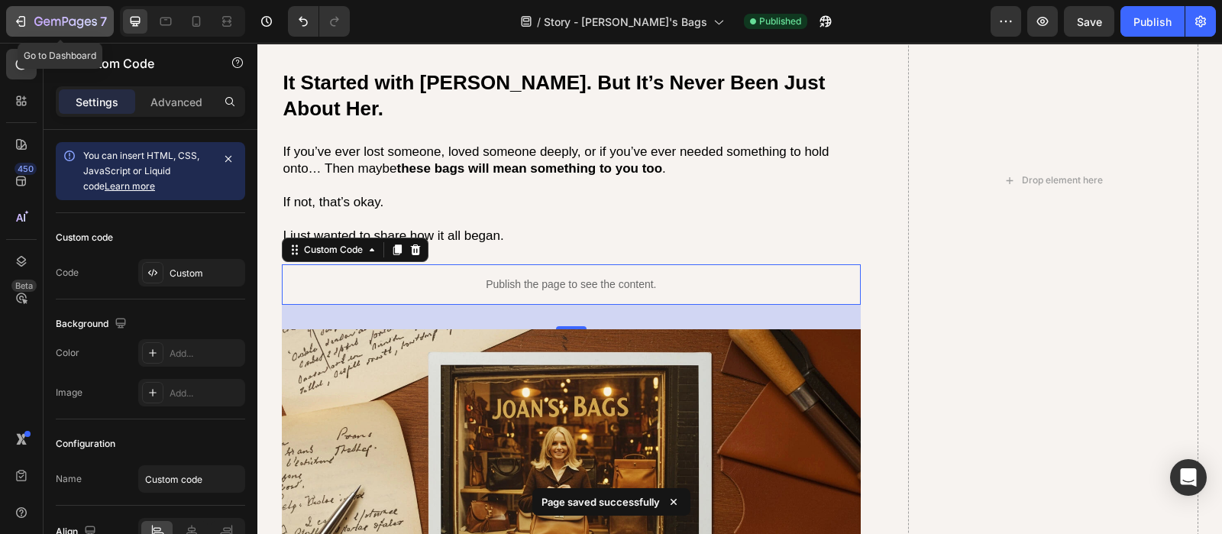
click at [98, 28] on div "7" at bounding box center [70, 21] width 73 height 18
